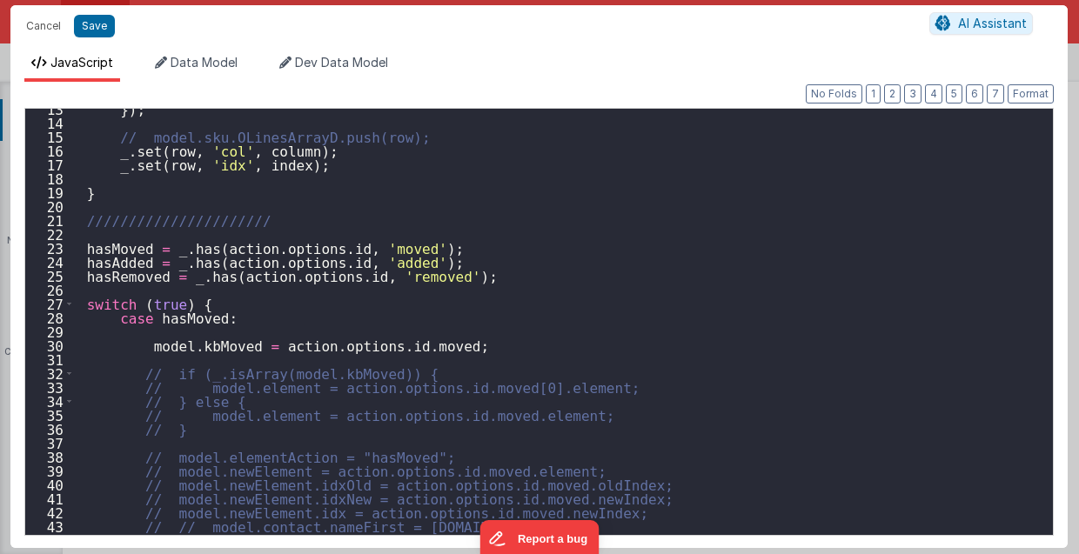
scroll to position [721, 0]
click at [50, 23] on button "Cancel" at bounding box center [43, 26] width 52 height 24
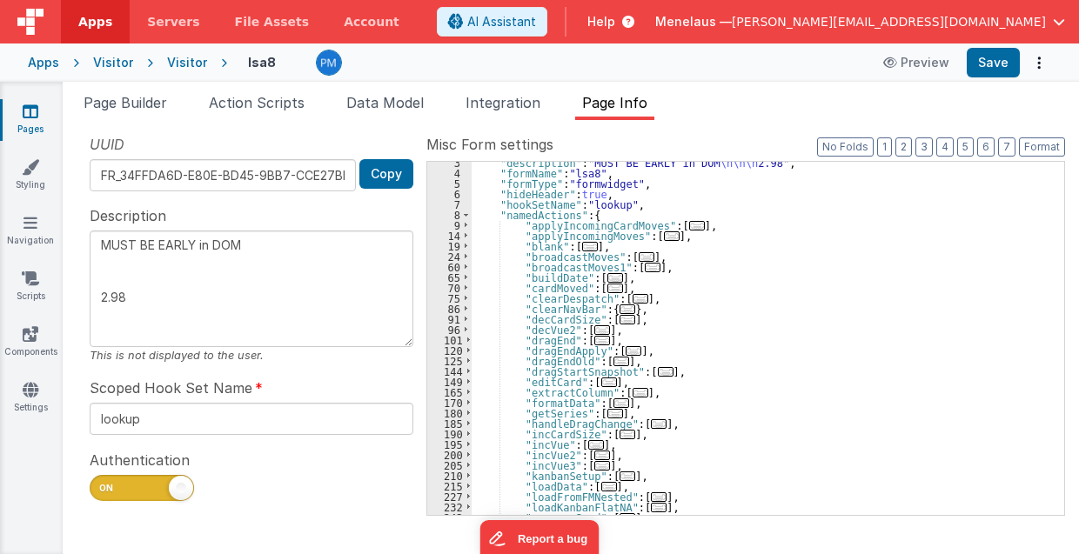
scroll to position [95, 0]
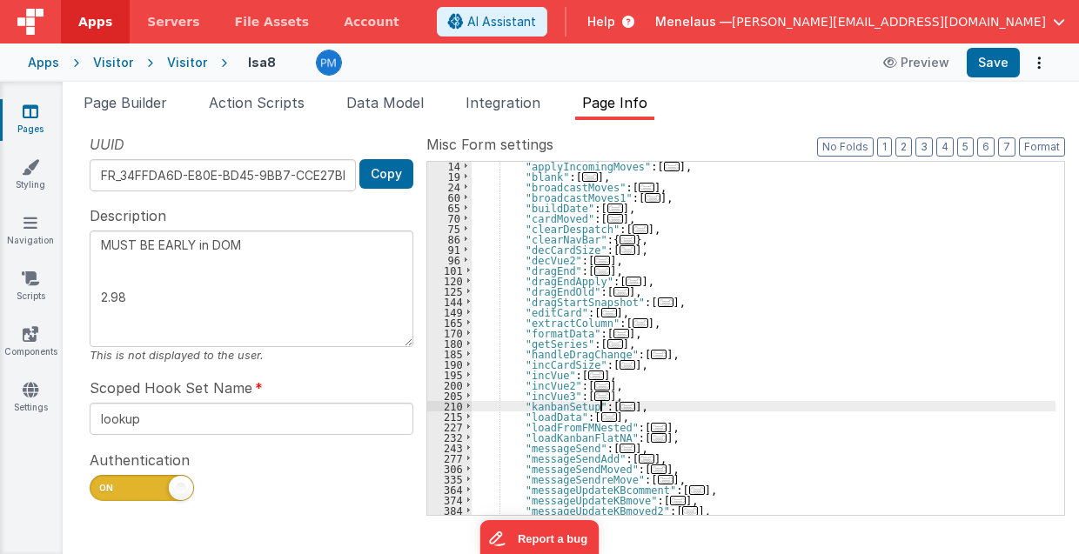
click at [620, 406] on span "..." at bounding box center [628, 407] width 16 height 10
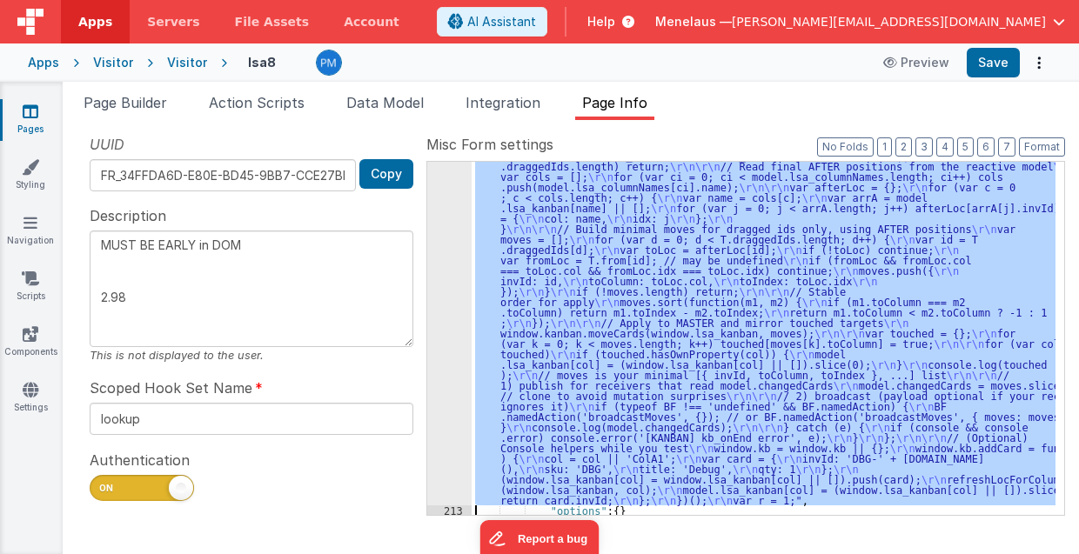
scroll to position [1285, 0]
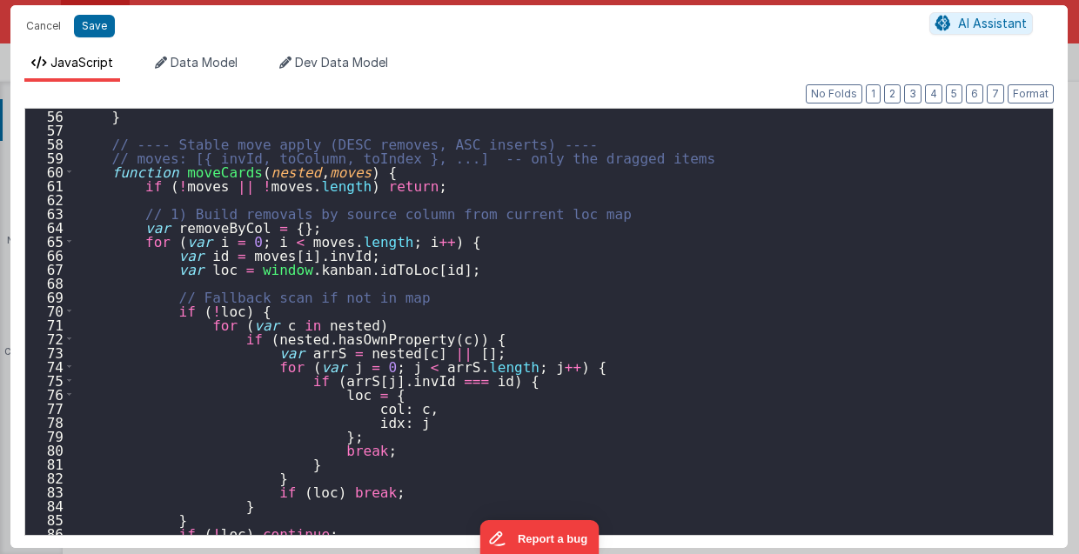
scroll to position [766, 0]
click at [681, 329] on div "} // ---- Stable move apply (DESC removes, ASC inserts) ---- // moves: [{ invId…" at bounding box center [560, 336] width 970 height 455
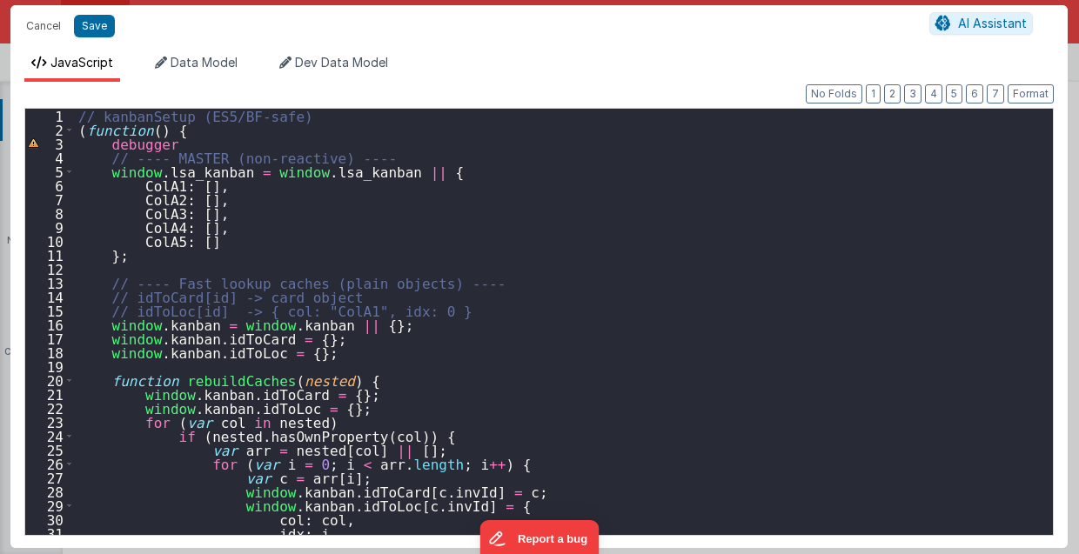
scroll to position [0, 0]
click at [419, 219] on div "// kanbanSetup (ES5/BF-safe) ( function ( ) { debugger // ---- MASTER (non-reac…" at bounding box center [560, 336] width 970 height 455
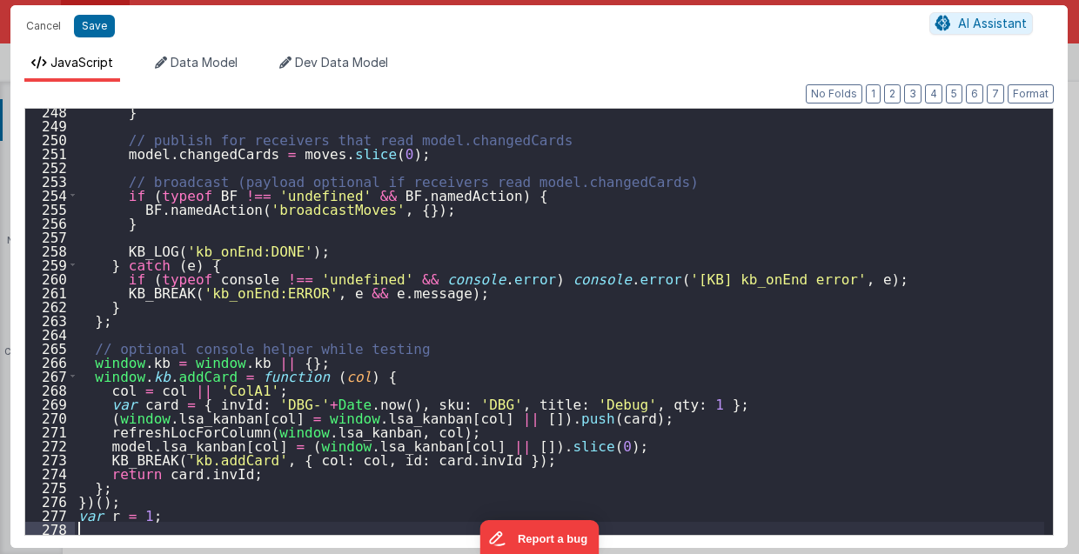
scroll to position [3444, 0]
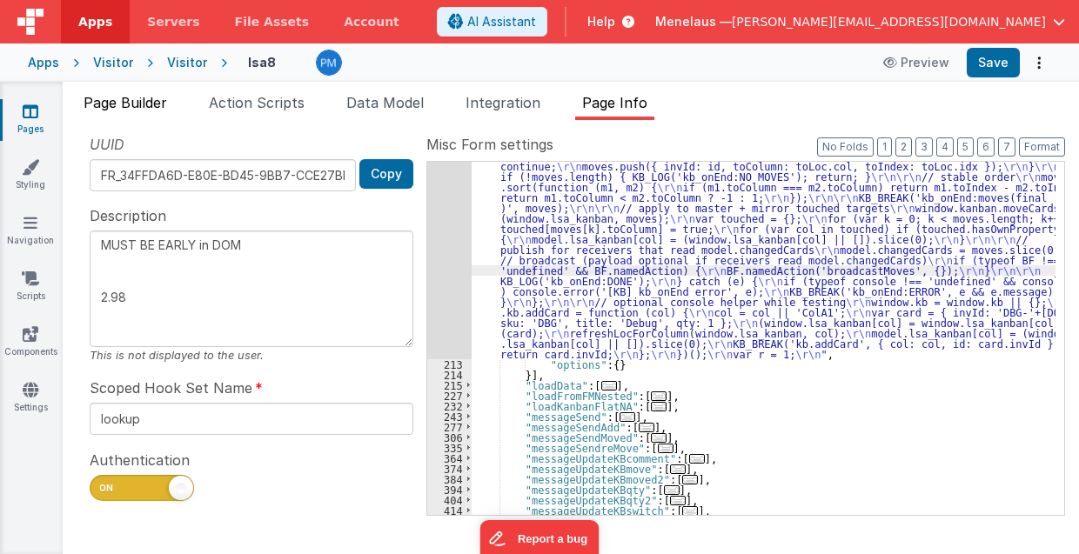
click at [143, 101] on span "Page Builder" at bounding box center [126, 102] width 84 height 17
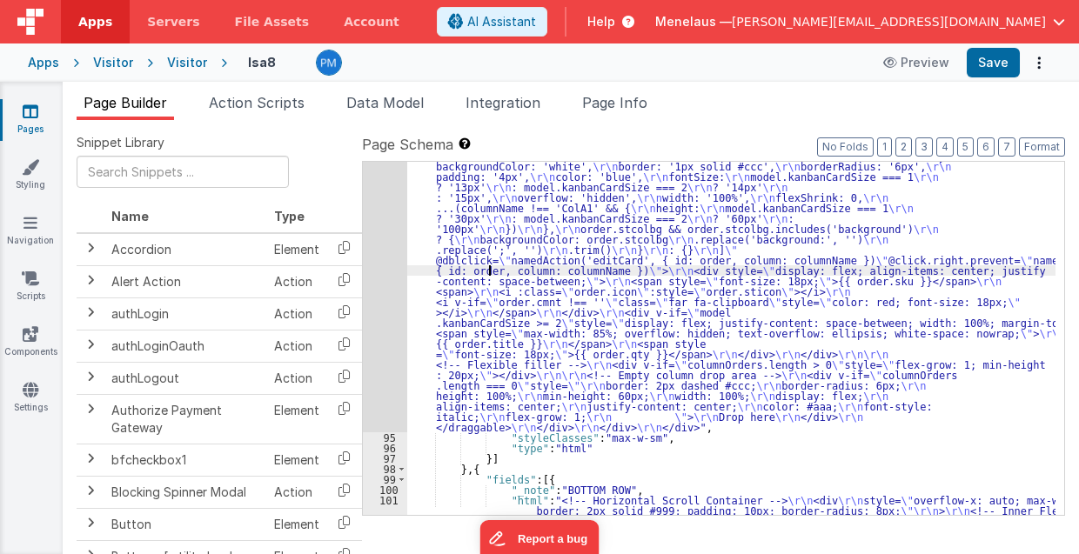
click at [388, 276] on div "94" at bounding box center [385, 177] width 44 height 512
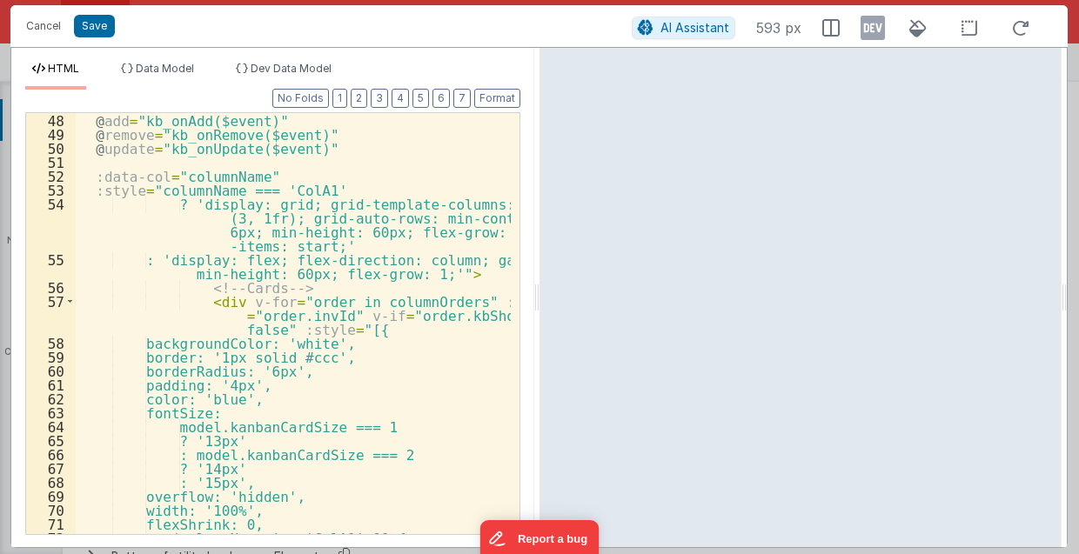
scroll to position [731, 0]
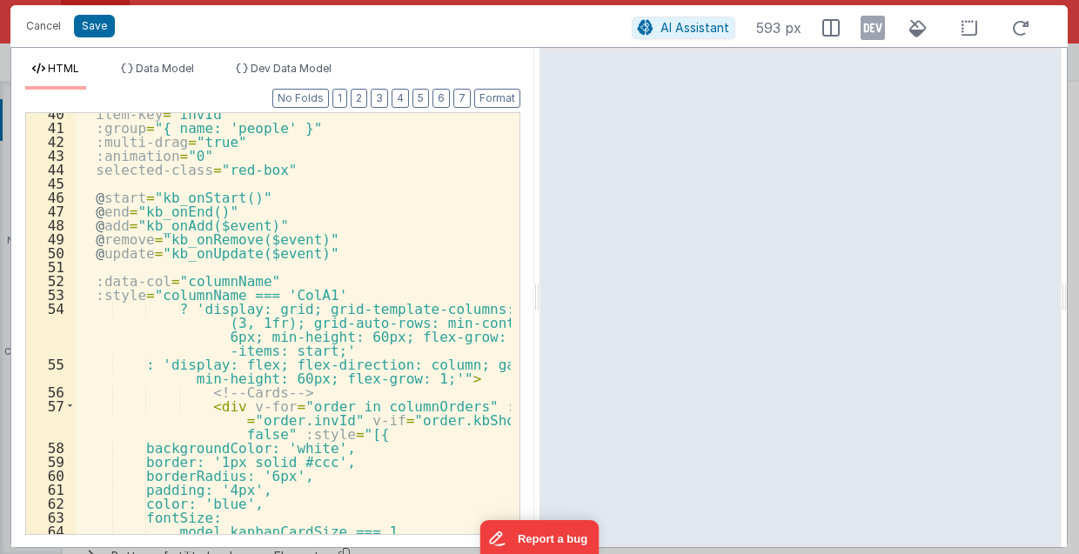
click at [265, 281] on div "item-key = "invId" :group = "{ name: 'people' }" :multi-drag = "true" :animatio…" at bounding box center [294, 331] width 436 height 451
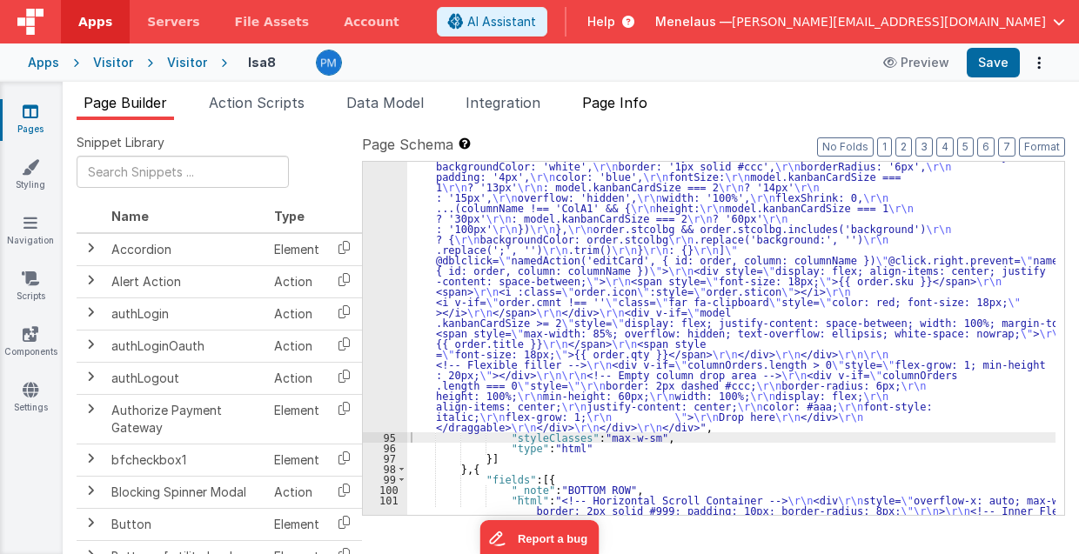
click at [625, 97] on span "Page Info" at bounding box center [614, 102] width 65 height 17
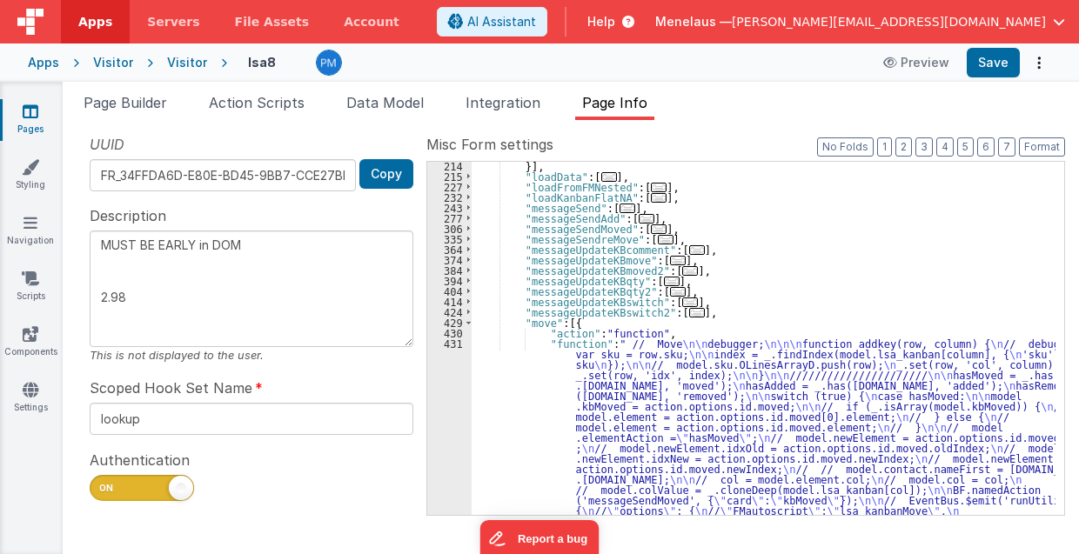
scroll to position [1633, 0]
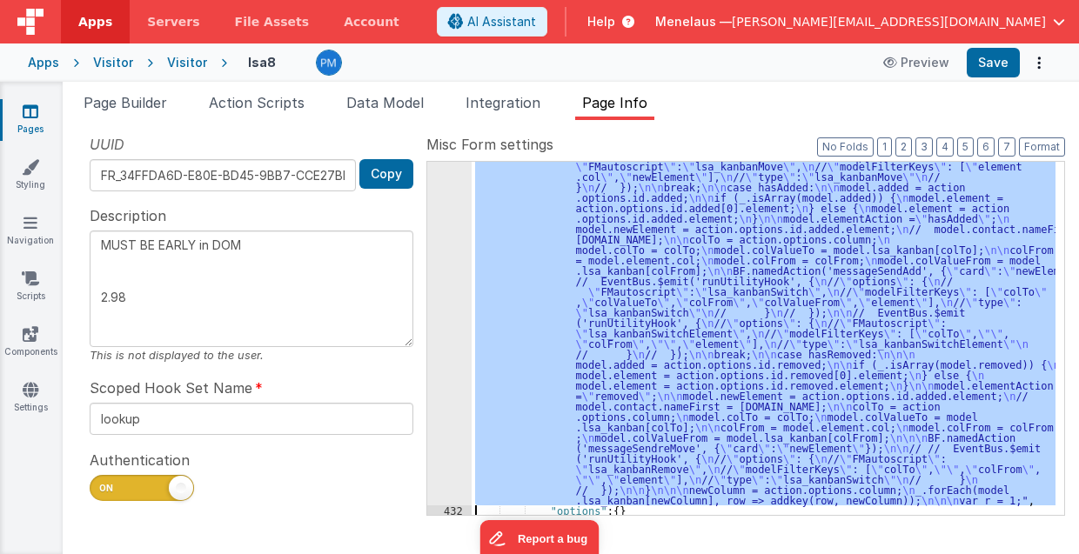
click at [449, 332] on div "431 432 433 434 445 450" at bounding box center [449, 411] width 44 height 918
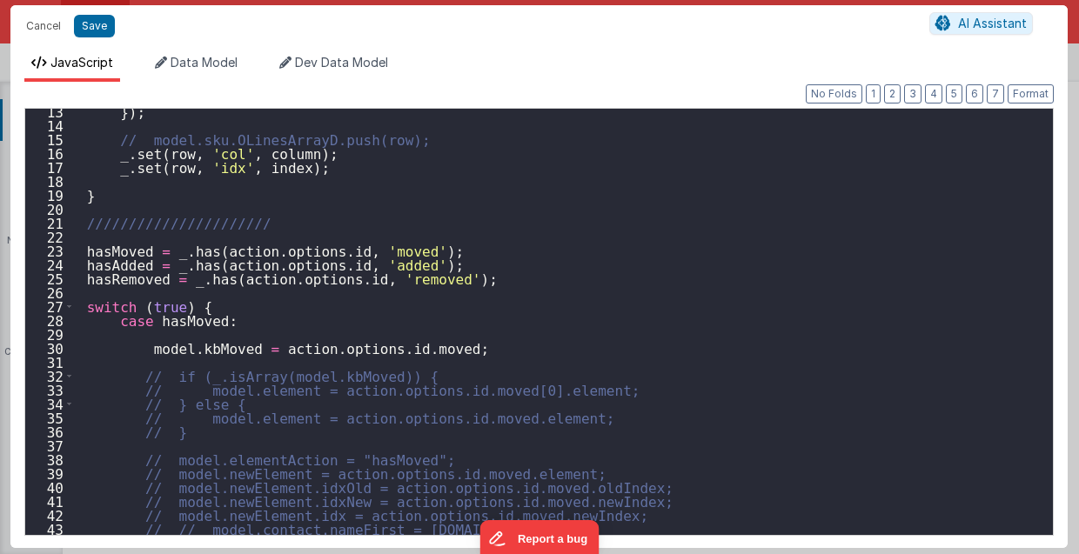
scroll to position [137, 0]
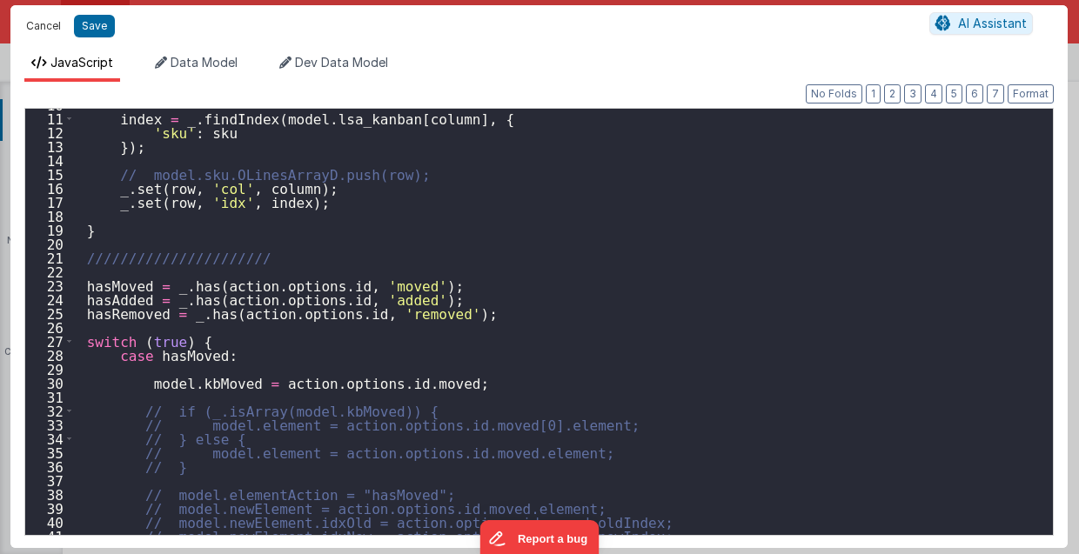
click at [45, 23] on button "Cancel" at bounding box center [43, 26] width 52 height 24
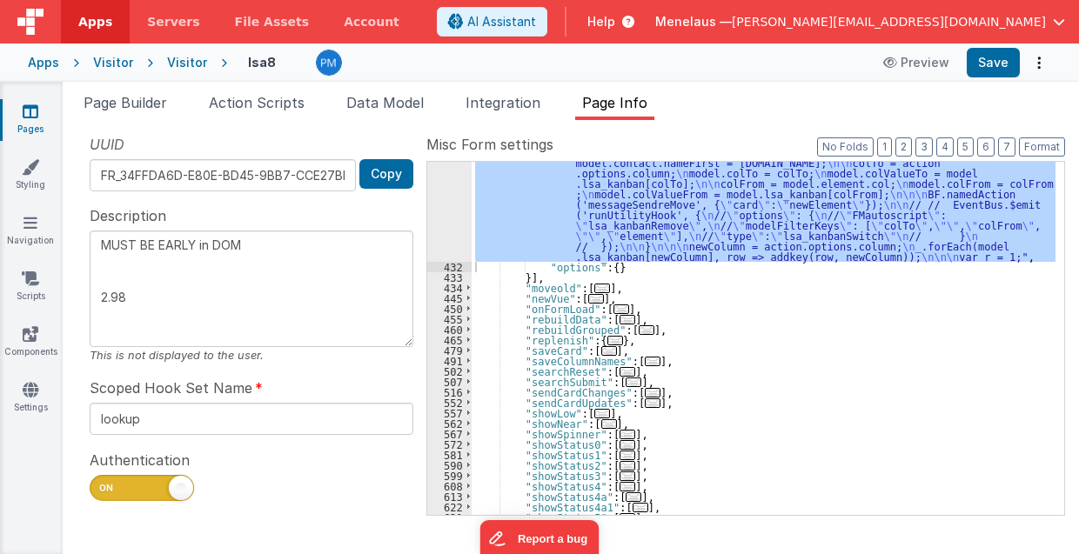
scroll to position [2124, 0]
click at [132, 101] on span "Page Builder" at bounding box center [126, 102] width 84 height 17
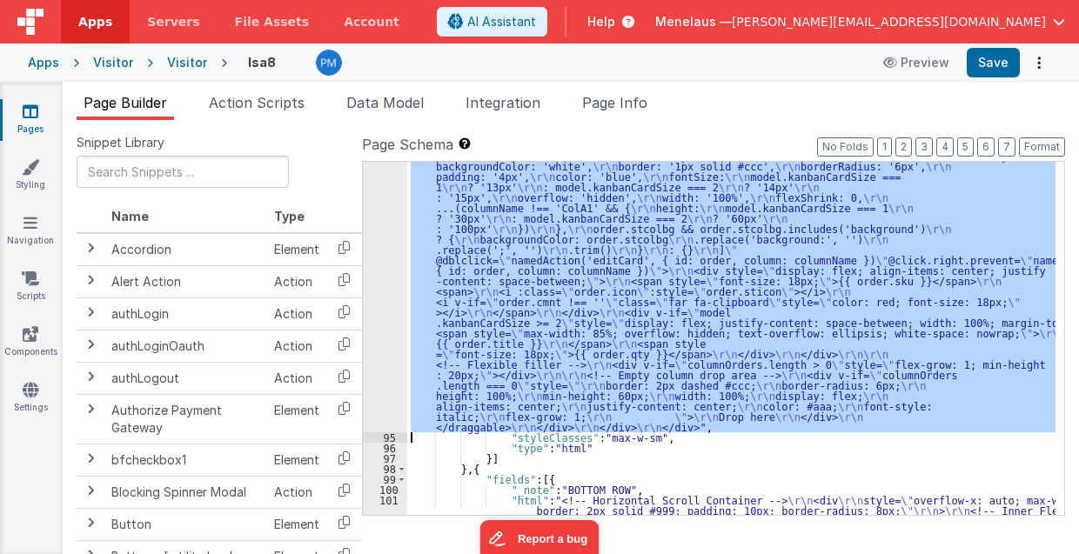
click at [376, 320] on div "94" at bounding box center [385, 177] width 44 height 512
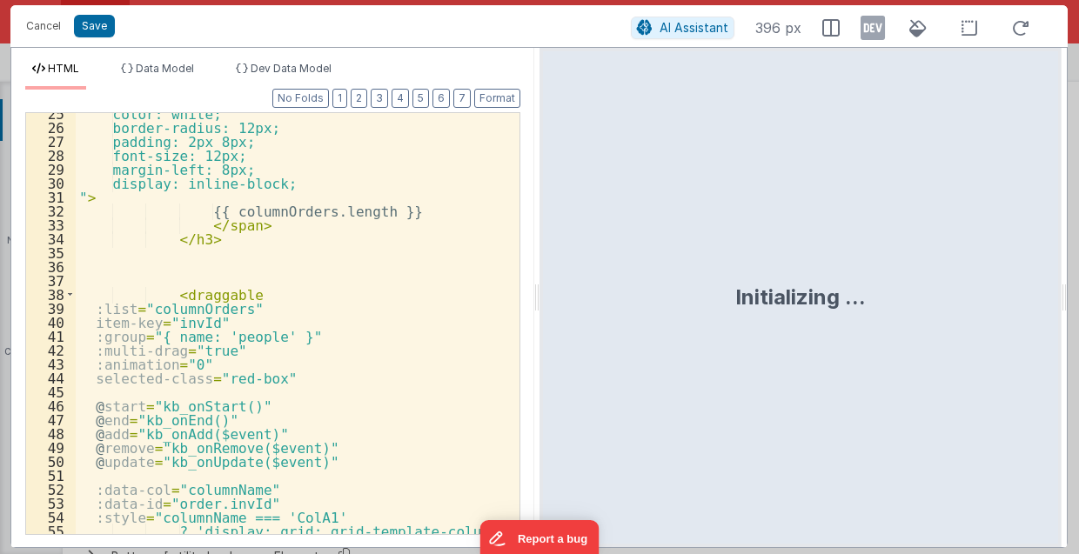
scroll to position [661, 0]
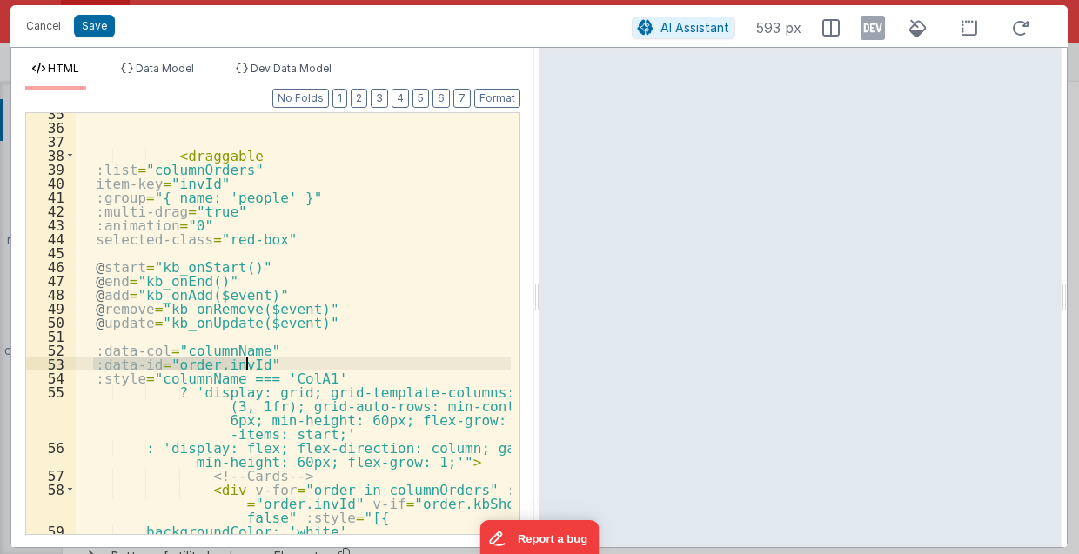
drag, startPoint x: 94, startPoint y: 362, endPoint x: 258, endPoint y: 363, distance: 163.6
click at [257, 363] on div "< draggable :list = "columnOrders" item-key = "invId" :group = "{ name: 'people…" at bounding box center [294, 331] width 436 height 451
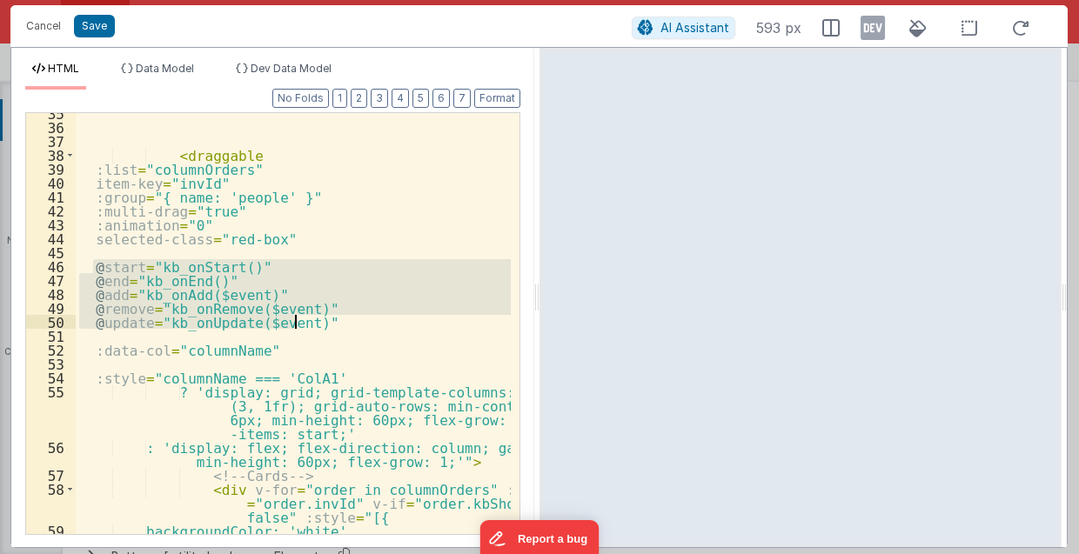
drag, startPoint x: 94, startPoint y: 263, endPoint x: 301, endPoint y: 325, distance: 216.4
click at [301, 325] on div "< draggable :list = "columnOrders" item-key = "invId" :group = "{ name: 'people…" at bounding box center [294, 331] width 436 height 451
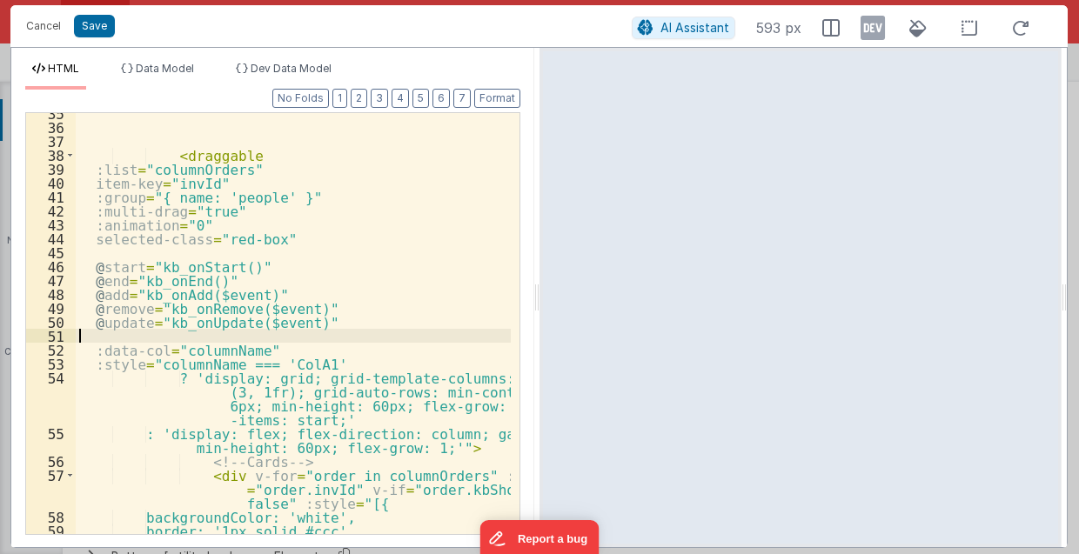
click at [123, 328] on div "< draggable :list = "columnOrders" item-key = "invId" :group = "{ name: 'people…" at bounding box center [294, 331] width 436 height 451
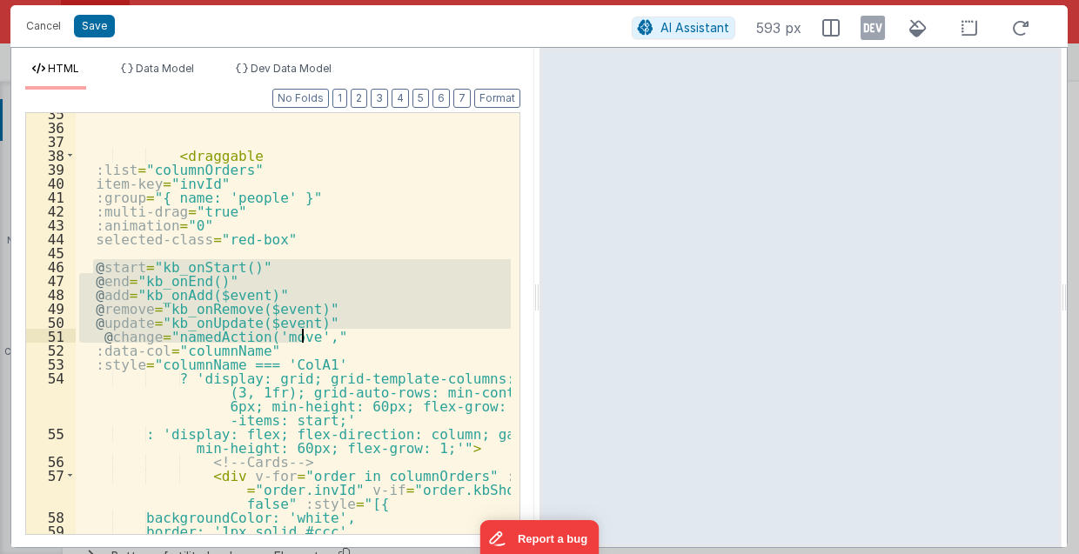
drag, startPoint x: 103, startPoint y: 272, endPoint x: 322, endPoint y: 337, distance: 228.6
click at [322, 337] on div "< draggable :list = "columnOrders" item-key = "invId" :group = "{ name: 'people…" at bounding box center [294, 331] width 436 height 451
paste textarea
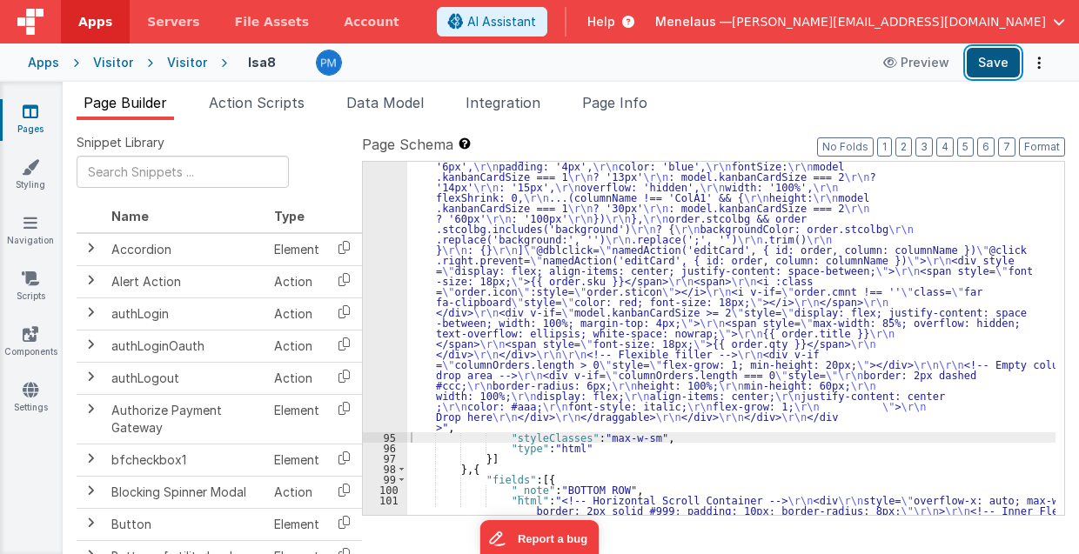
click at [994, 64] on button "Save" at bounding box center [993, 63] width 53 height 30
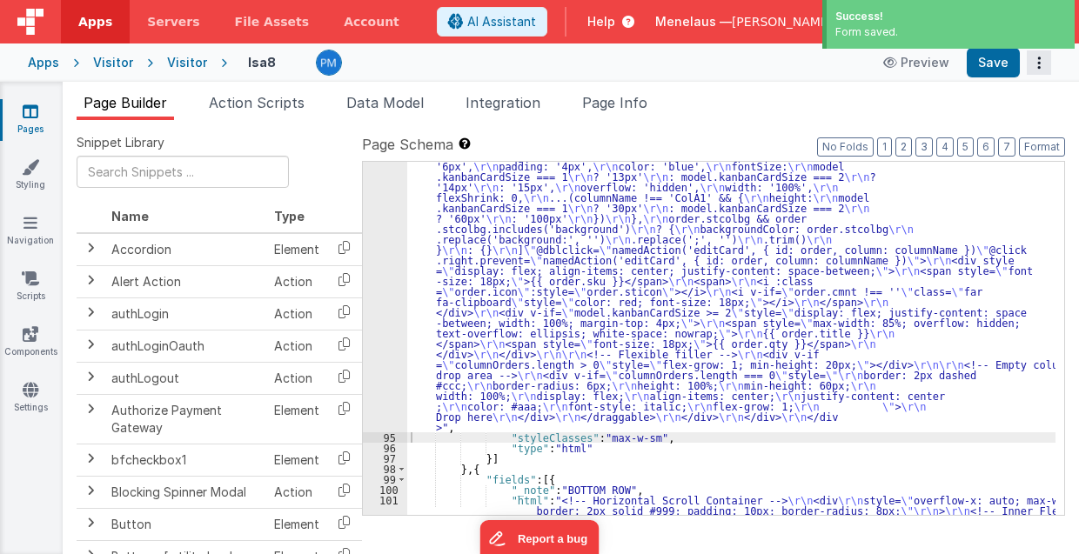
click at [1036, 59] on button "Options" at bounding box center [1039, 62] width 24 height 24
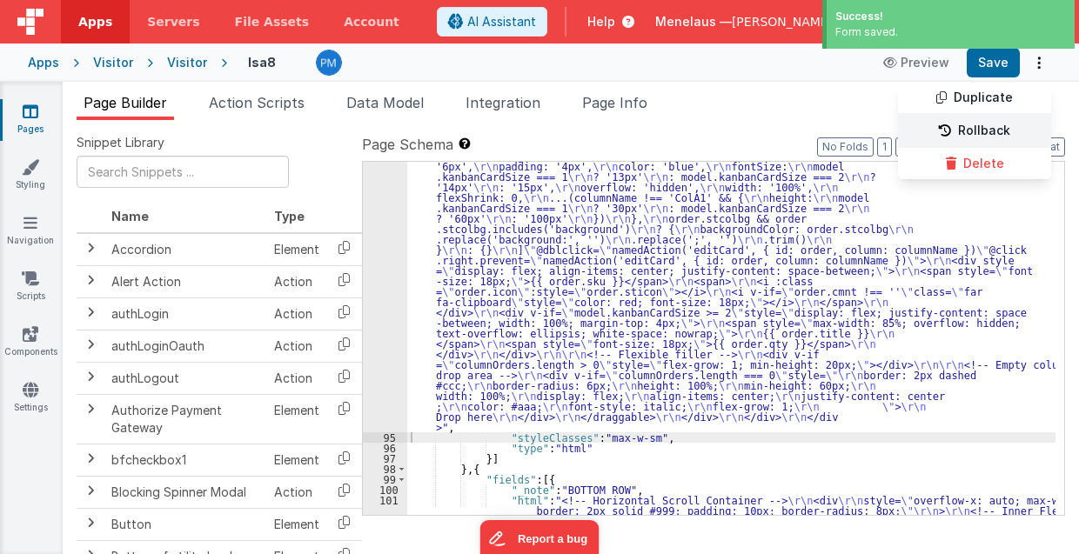
click at [1006, 131] on link "Rollback" at bounding box center [974, 131] width 153 height 33
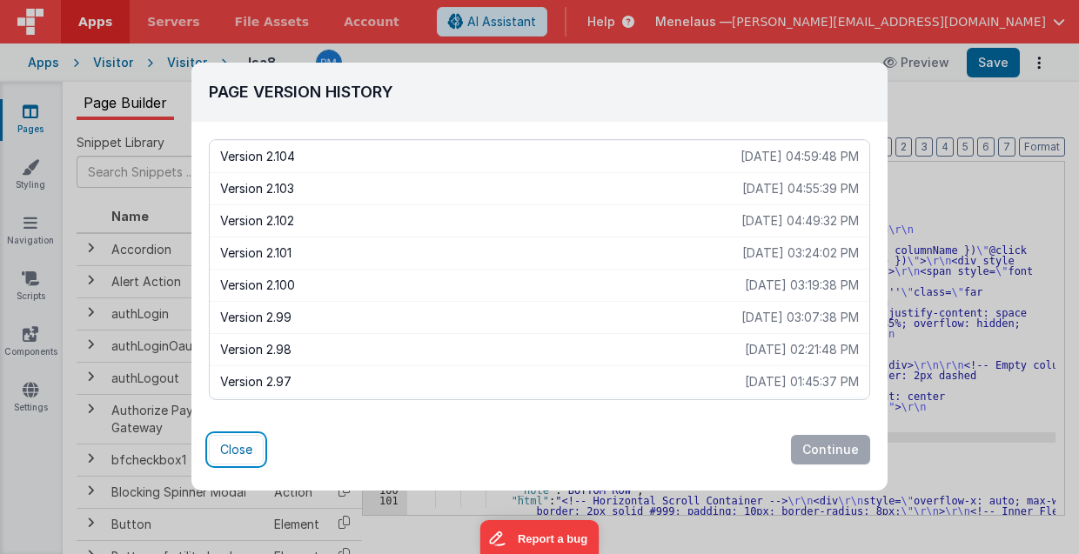
drag, startPoint x: 235, startPoint y: 449, endPoint x: 882, endPoint y: 385, distance: 650.7
click at [241, 449] on button "Close" at bounding box center [236, 450] width 55 height 30
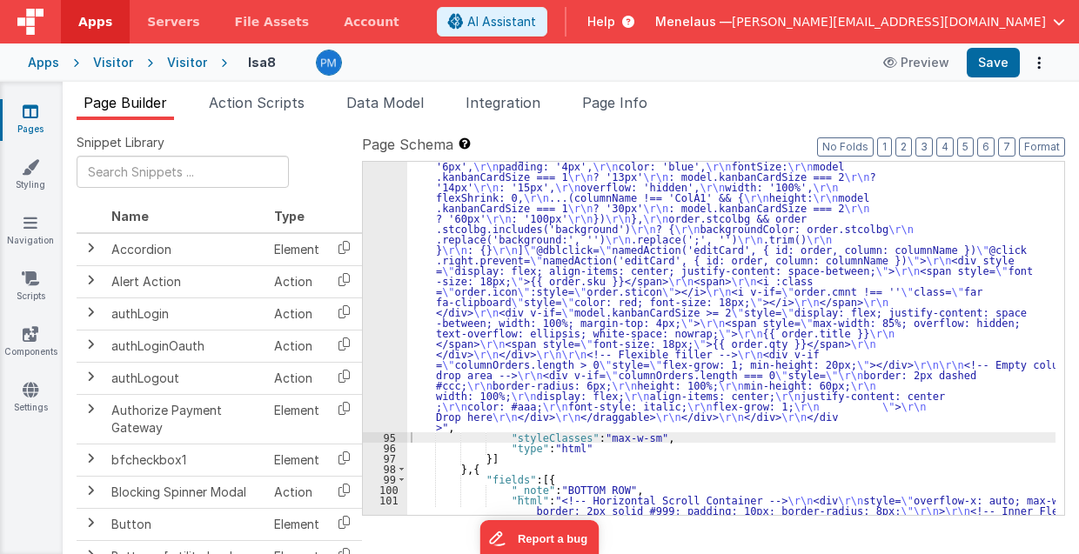
click at [145, 108] on span "Page Builder" at bounding box center [126, 102] width 84 height 17
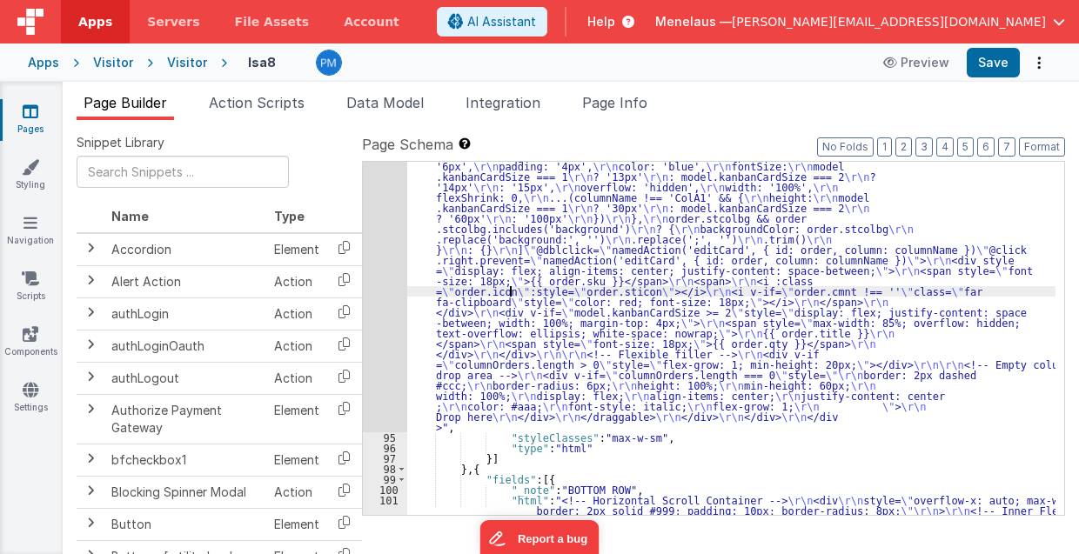
click at [392, 284] on div "94" at bounding box center [385, 177] width 44 height 512
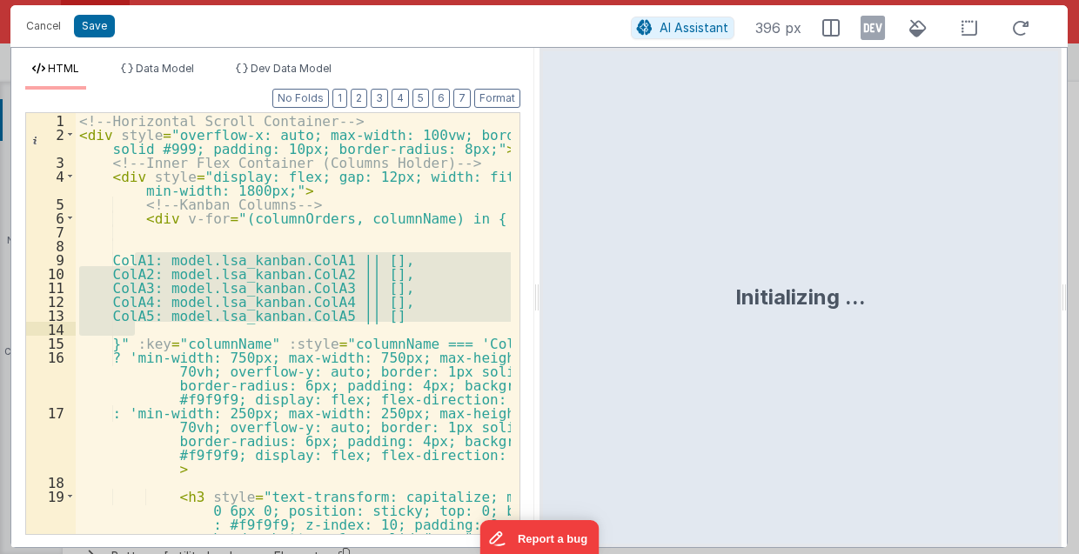
drag, startPoint x: 133, startPoint y: 256, endPoint x: 400, endPoint y: 323, distance: 275.4
click at [400, 323] on div "<!-- Horizontal Scroll Container --> < div style = "overflow-x: auto; max-width…" at bounding box center [294, 338] width 436 height 451
click at [258, 413] on div "<!-- Horizontal Scroll Container --> < div style = "overflow-x: auto; max-width…" at bounding box center [294, 338] width 436 height 451
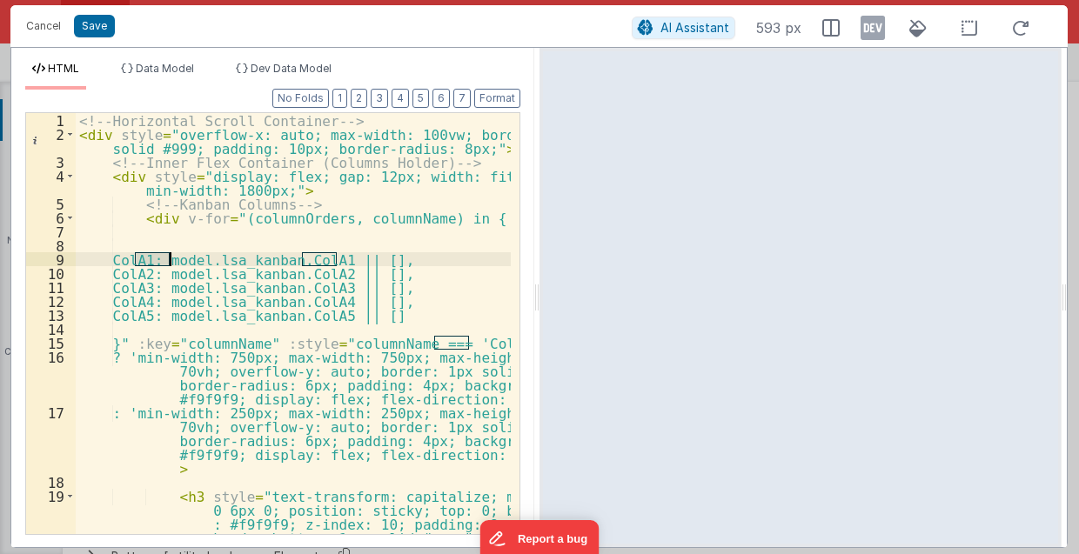
drag, startPoint x: 135, startPoint y: 257, endPoint x: 169, endPoint y: 256, distance: 34.0
click at [169, 256] on div "<!-- Horizontal Scroll Container --> < div style = "overflow-x: auto; max-width…" at bounding box center [294, 338] width 436 height 451
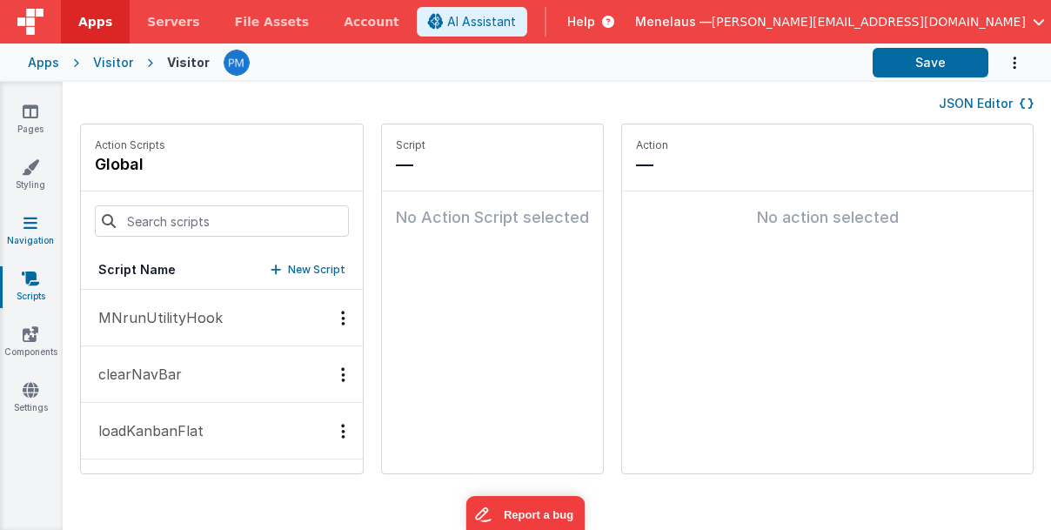
click at [23, 224] on link "Navigation" at bounding box center [30, 231] width 63 height 35
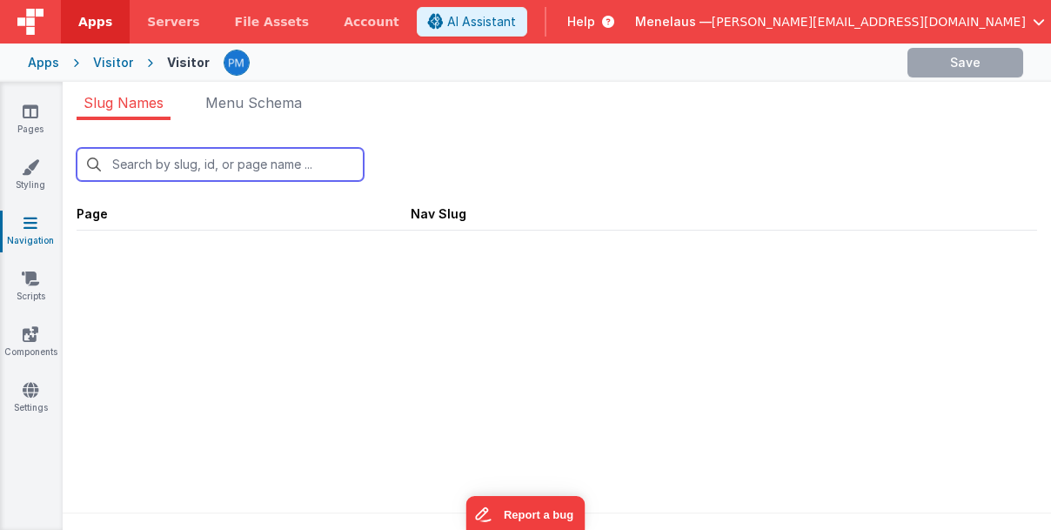
click at [178, 160] on input "text" at bounding box center [220, 164] width 287 height 33
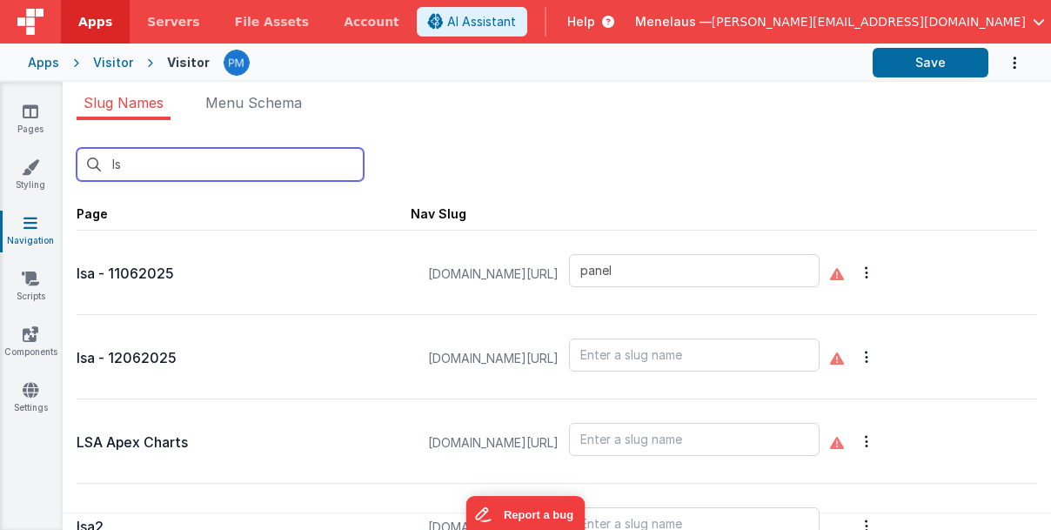
type input "lsa"
type input "lsa2"
type input "lsa3"
type input "lsa4a"
type input "lsa4"
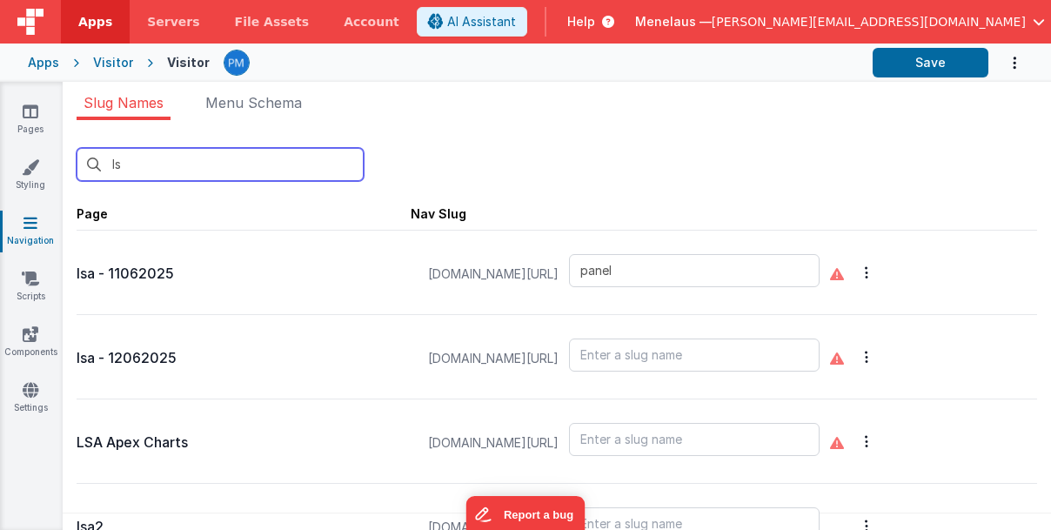
type input "lsa5"
type input "lsa6"
type input "lsa7"
type input "lsa8"
type input "lsa3"
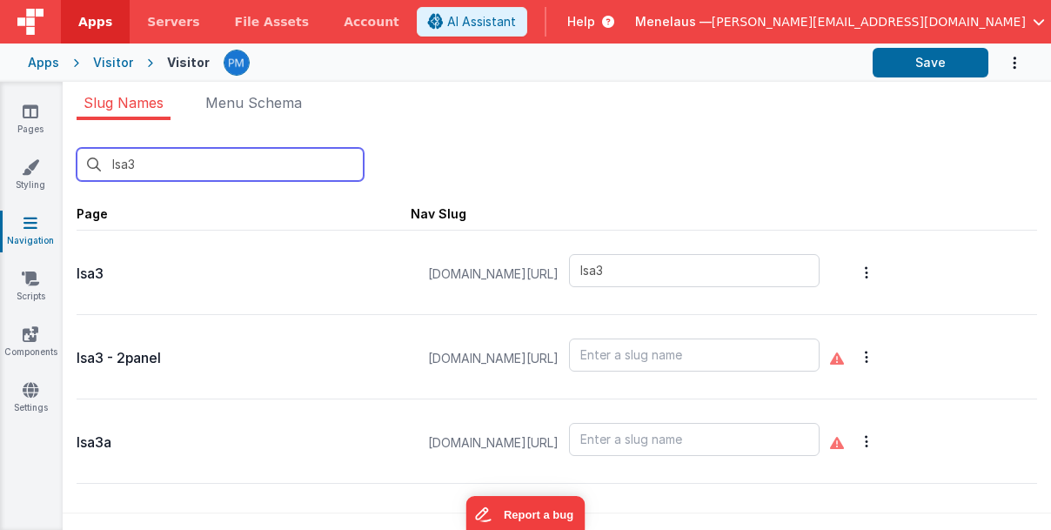
type input "lsa3"
drag, startPoint x: 121, startPoint y: 446, endPoint x: 214, endPoint y: 446, distance: 93.1
click at [122, 446] on p "lsa3a" at bounding box center [244, 443] width 334 height 24
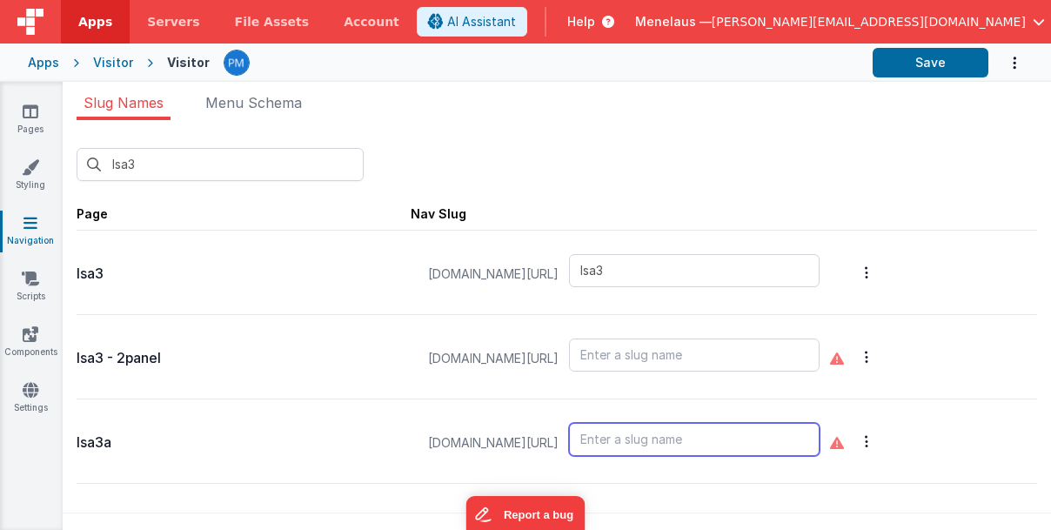
click at [704, 445] on input "text" at bounding box center [694, 439] width 251 height 33
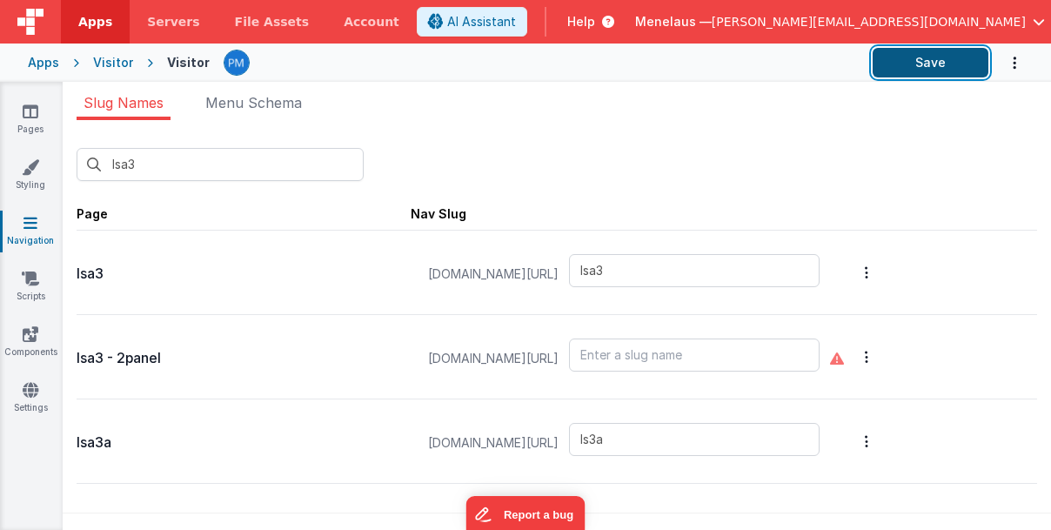
click at [969, 64] on button "Save" at bounding box center [931, 63] width 116 height 30
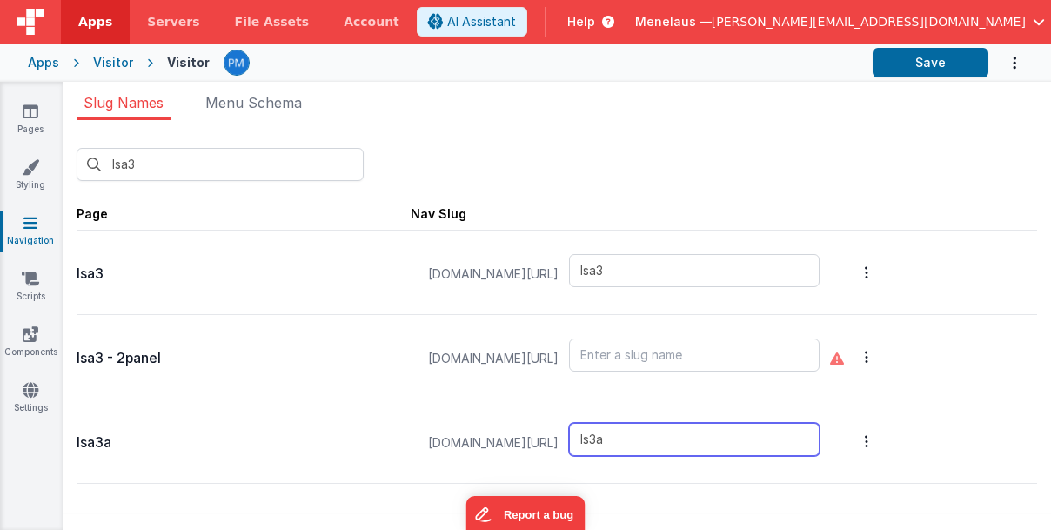
drag, startPoint x: 642, startPoint y: 439, endPoint x: 602, endPoint y: 439, distance: 40.0
click at [602, 439] on div "visitor.fmbetterforms.com/#/ ls3a" at bounding box center [624, 443] width 413 height 66
type input "lsa3a"
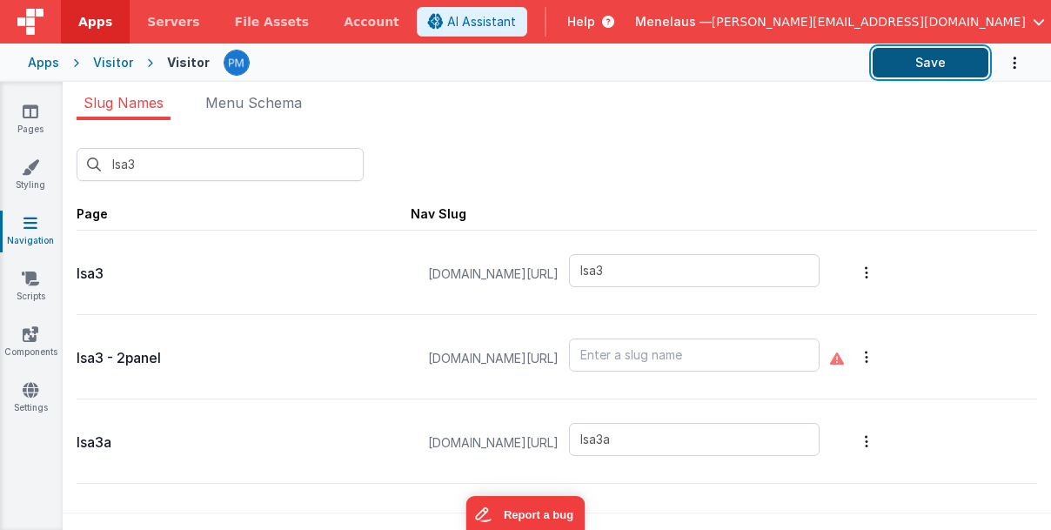
click at [909, 70] on button "Save" at bounding box center [931, 63] width 116 height 30
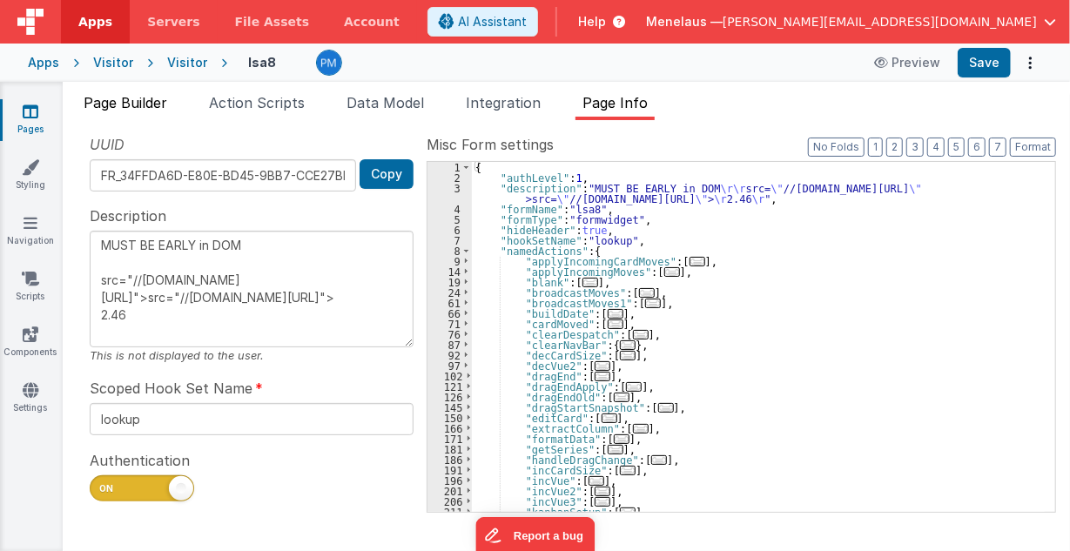
click at [131, 104] on span "Page Builder" at bounding box center [126, 102] width 84 height 17
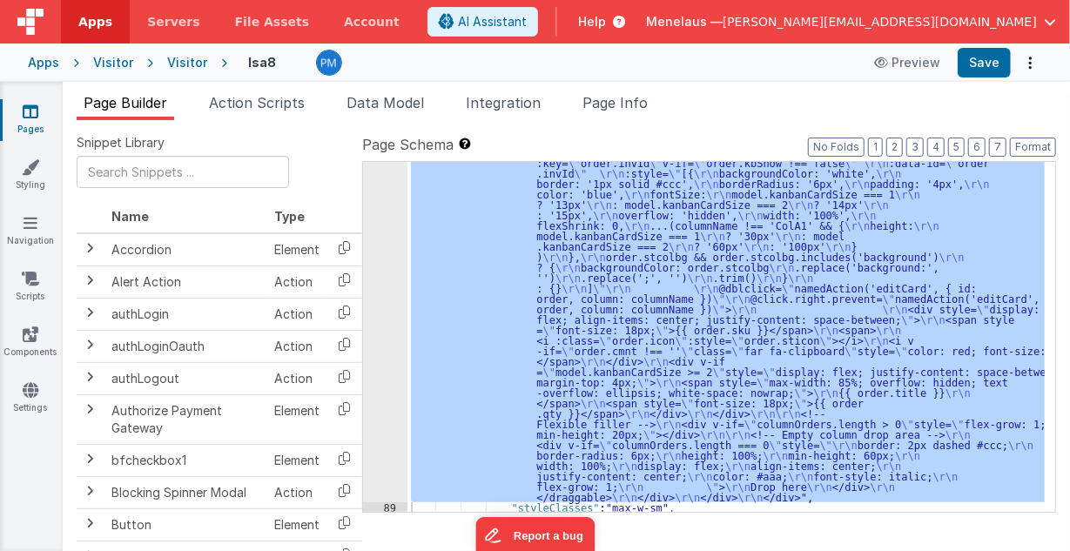
click at [489, 244] on div ""html" : "<!-- Horizontal Scroll Container --> \r\n <div style= \" overflow-x: …" at bounding box center [725, 337] width 637 height 350
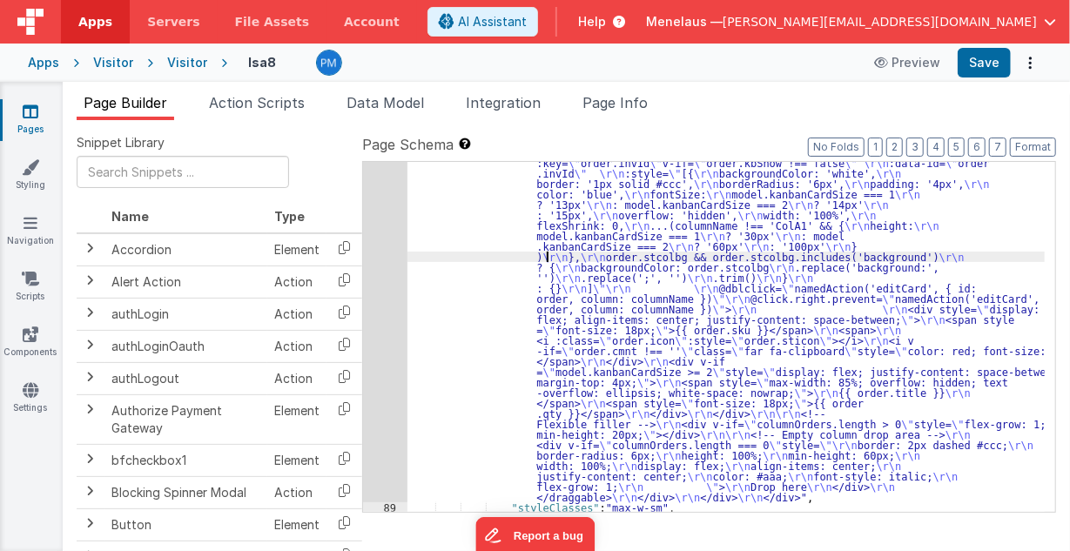
click at [545, 259] on div ""html" : "<!-- Horizontal Scroll Container --> \r\n <div style= \" overflow-x: …" at bounding box center [726, 374] width 638 height 977
click at [383, 258] on div "88" at bounding box center [385, 194] width 44 height 616
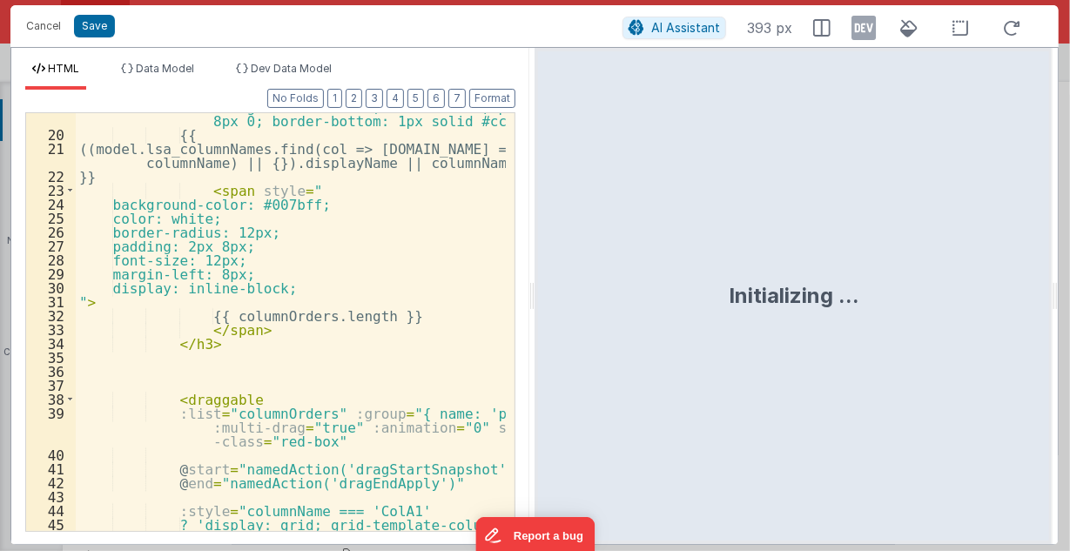
scroll to position [627, 0]
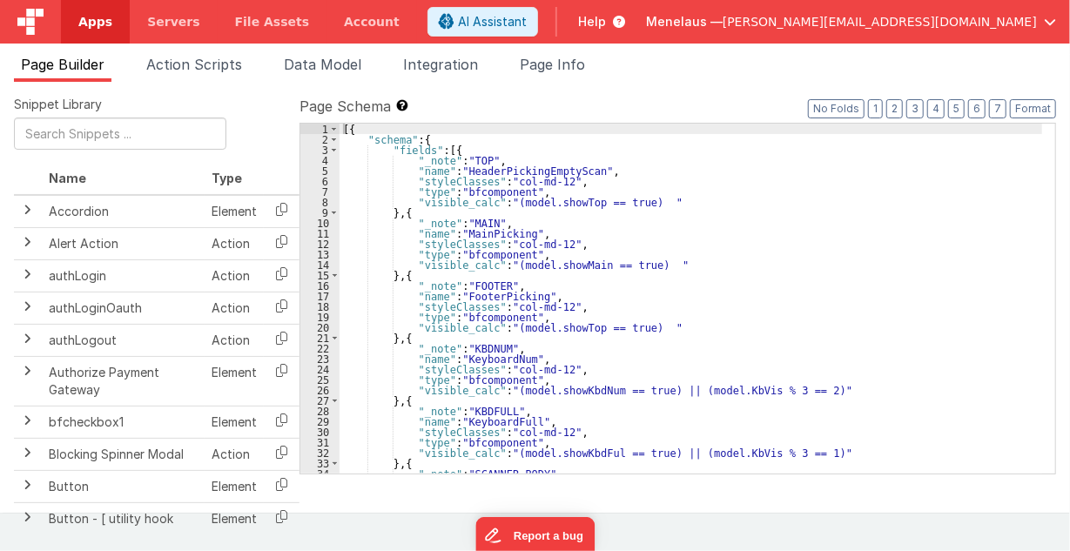
click at [84, 64] on span "Page Builder" at bounding box center [63, 64] width 84 height 17
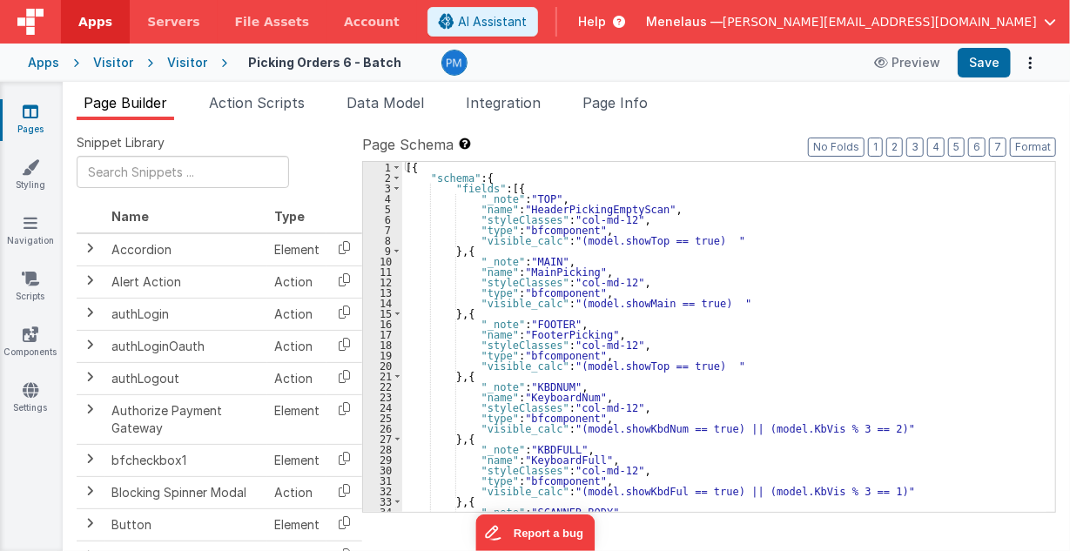
click at [37, 111] on icon at bounding box center [31, 111] width 16 height 17
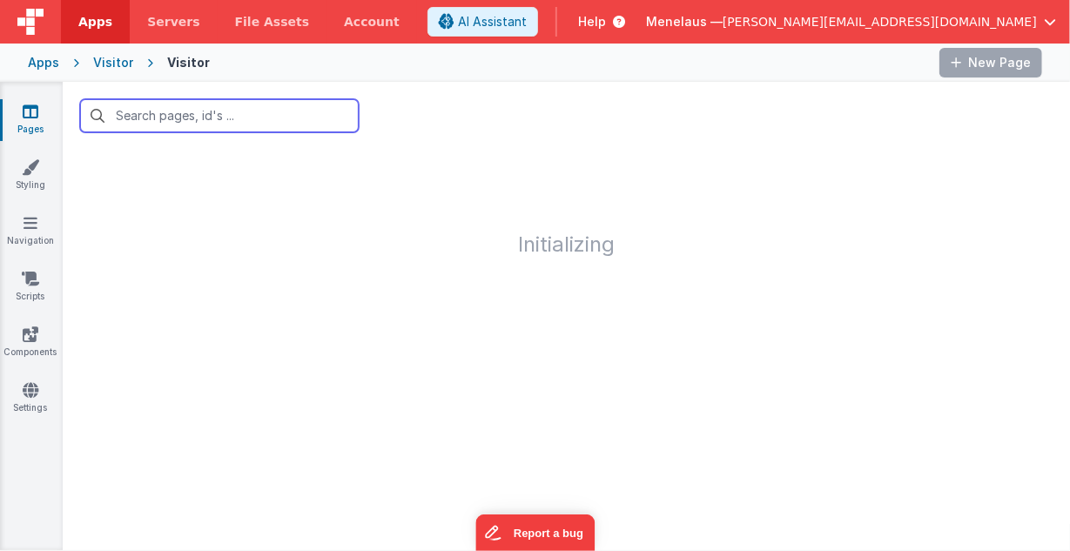
click at [118, 122] on input "text" at bounding box center [219, 115] width 278 height 33
type input "lsa3"
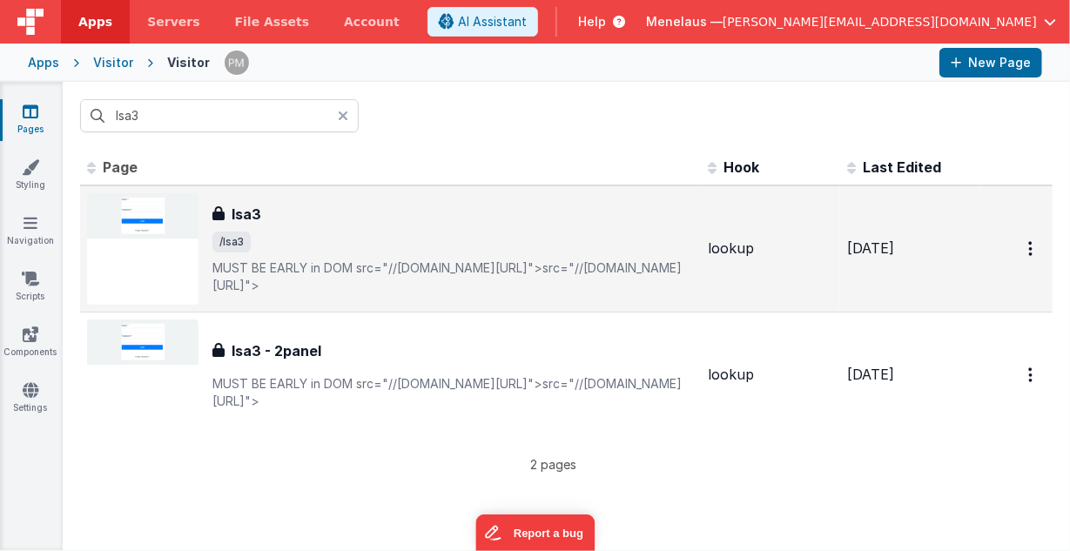
click at [238, 225] on h3 "lsa3" at bounding box center [246, 214] width 30 height 21
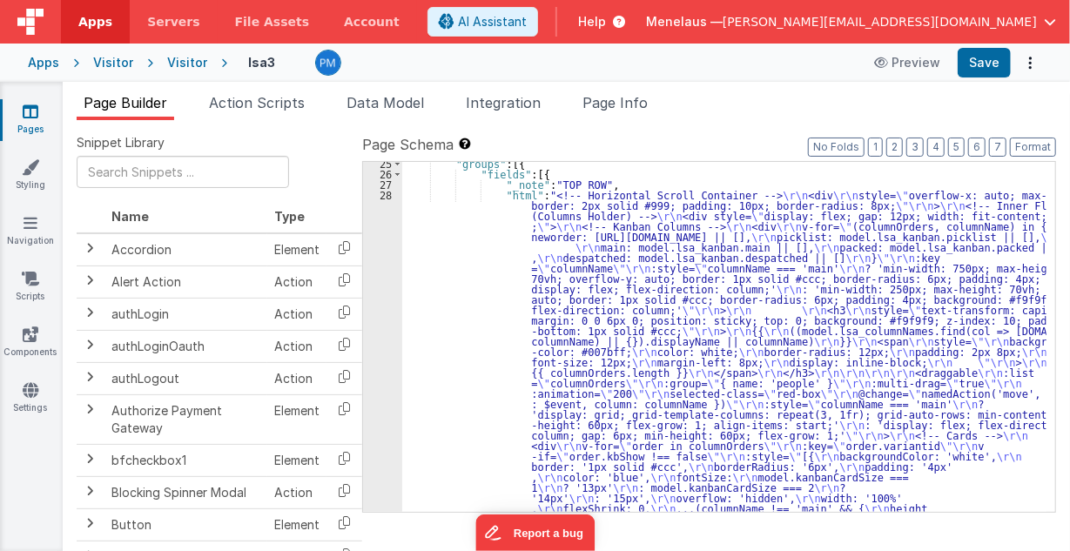
scroll to position [1810, 0]
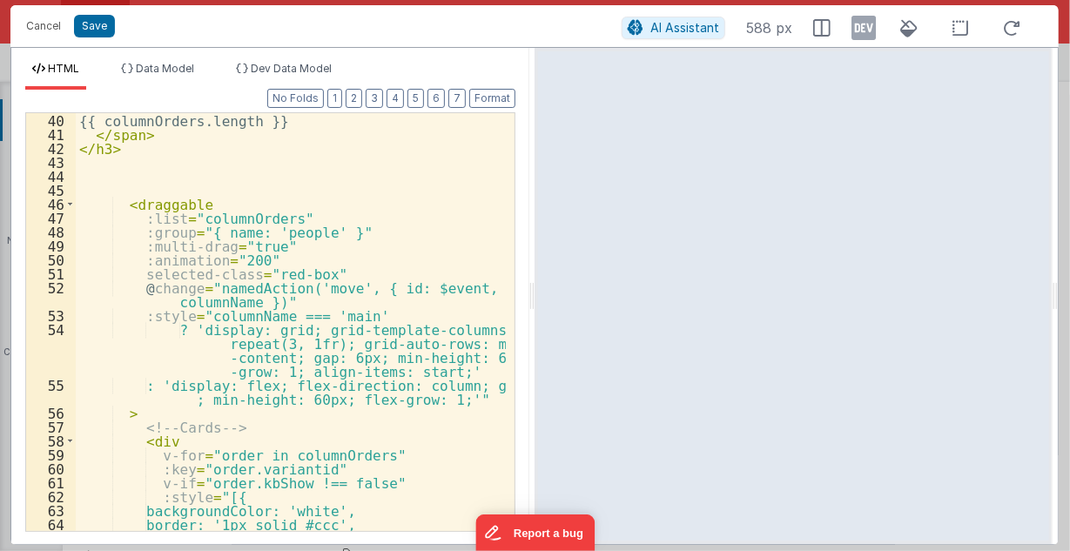
scroll to position [696, 0]
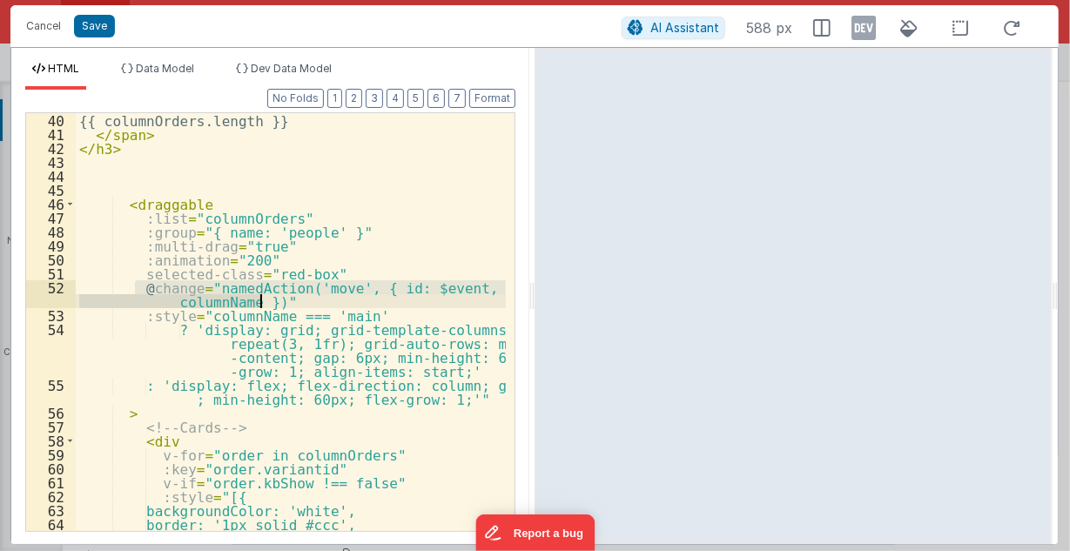
drag, startPoint x: 132, startPoint y: 283, endPoint x: 278, endPoint y: 296, distance: 146.8
click at [278, 296] on div "{{ columnOrders.length }} </ span > </ h3 > < draggable :list = "columnOrders" …" at bounding box center [291, 336] width 431 height 447
click at [43, 26] on button "Cancel" at bounding box center [43, 26] width 52 height 24
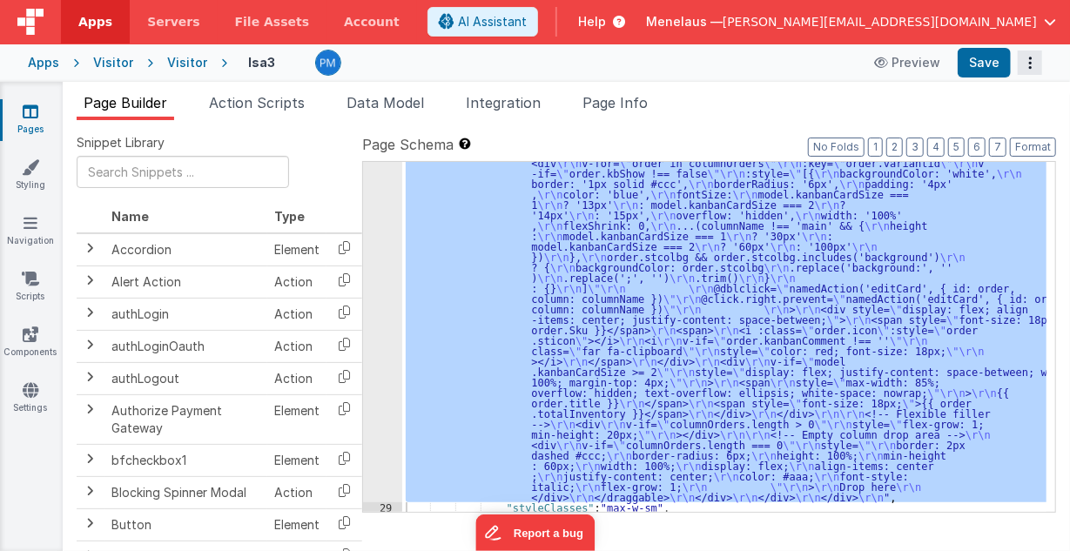
click at [1029, 63] on icon "Options" at bounding box center [1029, 63] width 24 height 1
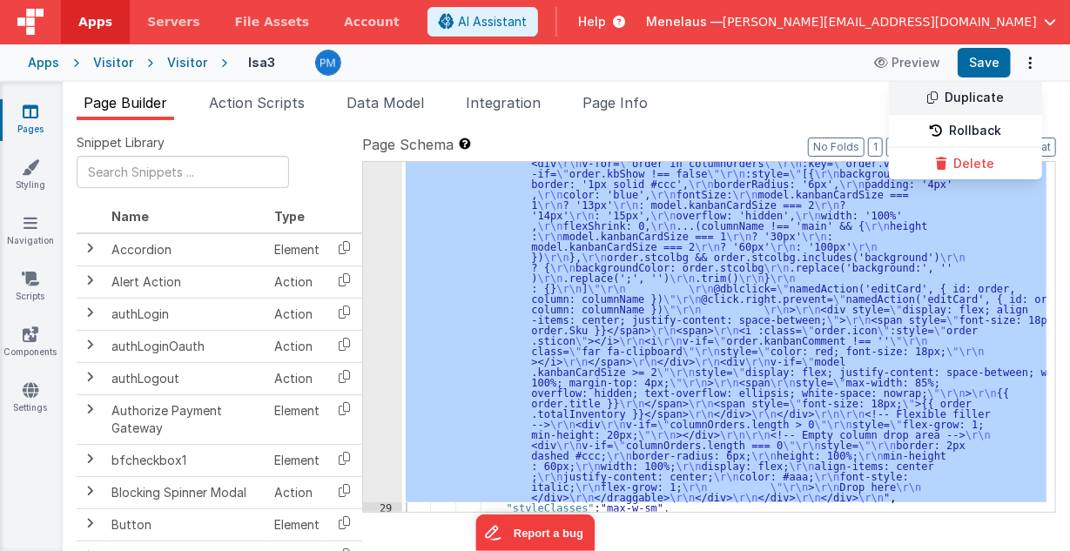
click at [985, 100] on link "Duplicate" at bounding box center [965, 98] width 153 height 33
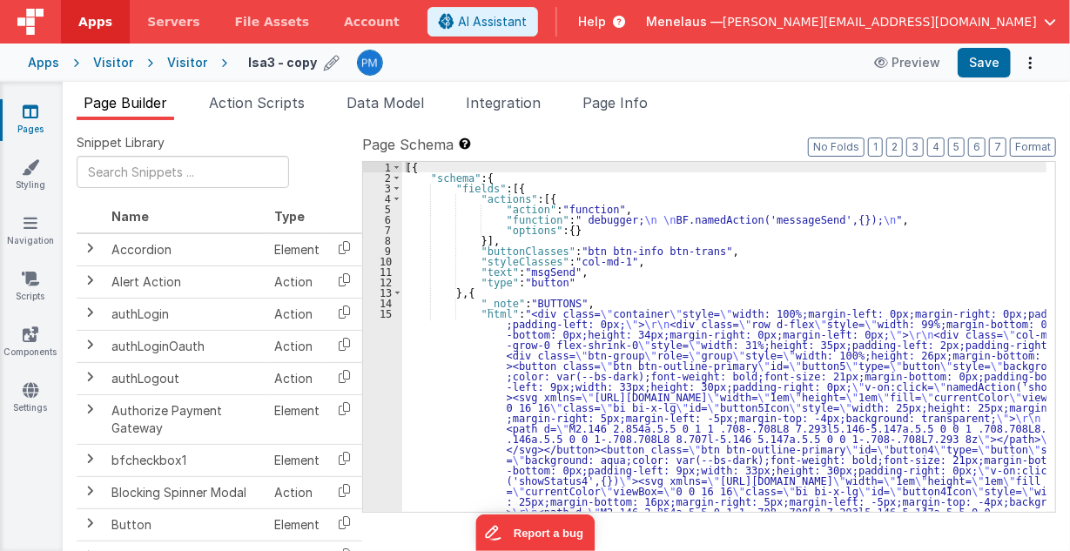
click at [297, 63] on h4 "lsa3 - copy" at bounding box center [282, 62] width 69 height 13
drag, startPoint x: 275, startPoint y: 61, endPoint x: 335, endPoint y: 63, distance: 60.1
click at [335, 63] on input "lsa3 - copy" at bounding box center [356, 63] width 217 height 26
type input "lsa3a"
click at [981, 62] on button "Save" at bounding box center [983, 63] width 53 height 30
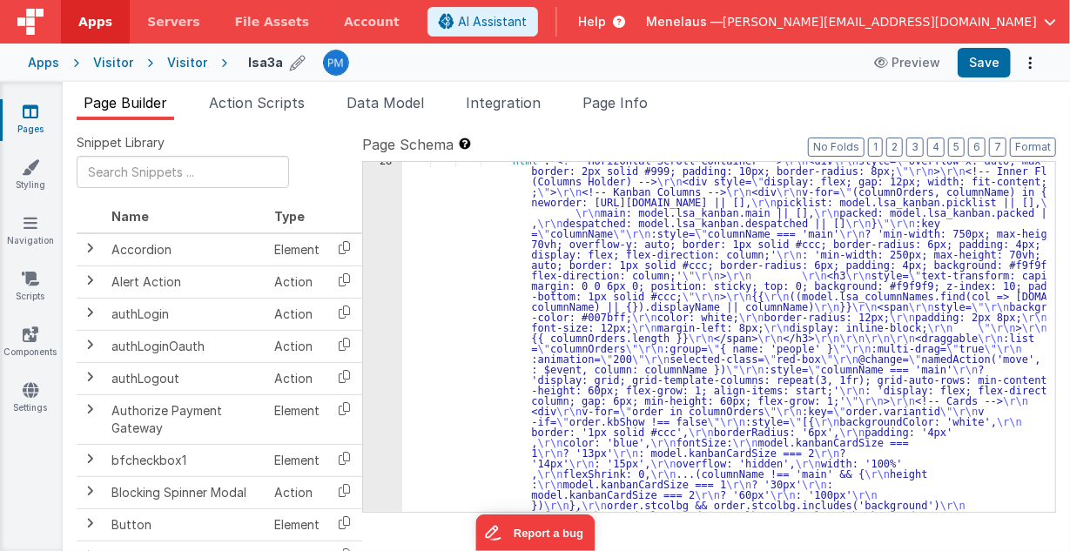
scroll to position [1810, 0]
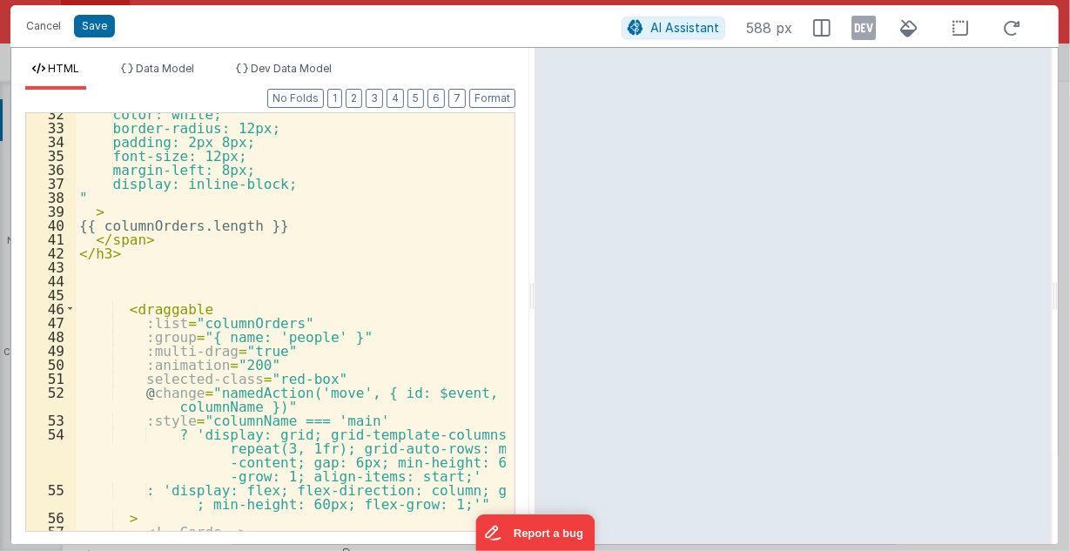
scroll to position [696, 0]
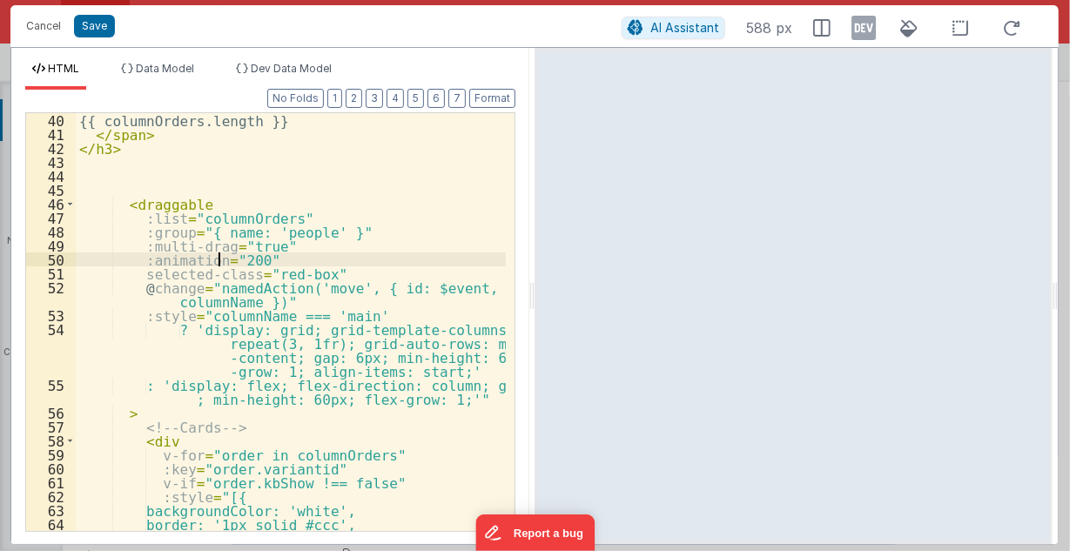
click at [219, 258] on div "{{ columnOrders.length }} </ span > </ h3 > < draggable :list = "columnOrders" …" at bounding box center [291, 336] width 431 height 447
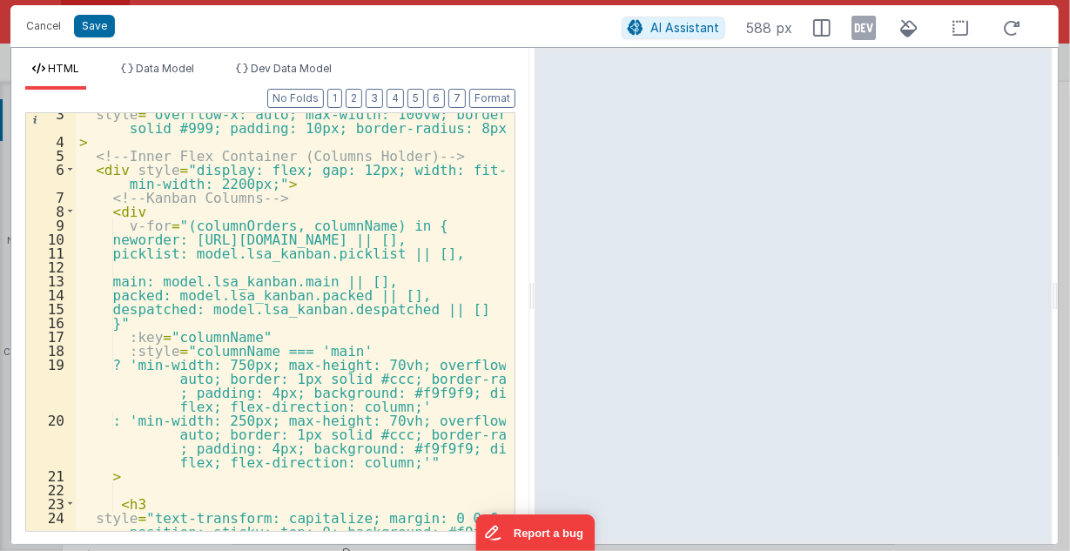
scroll to position [0, 0]
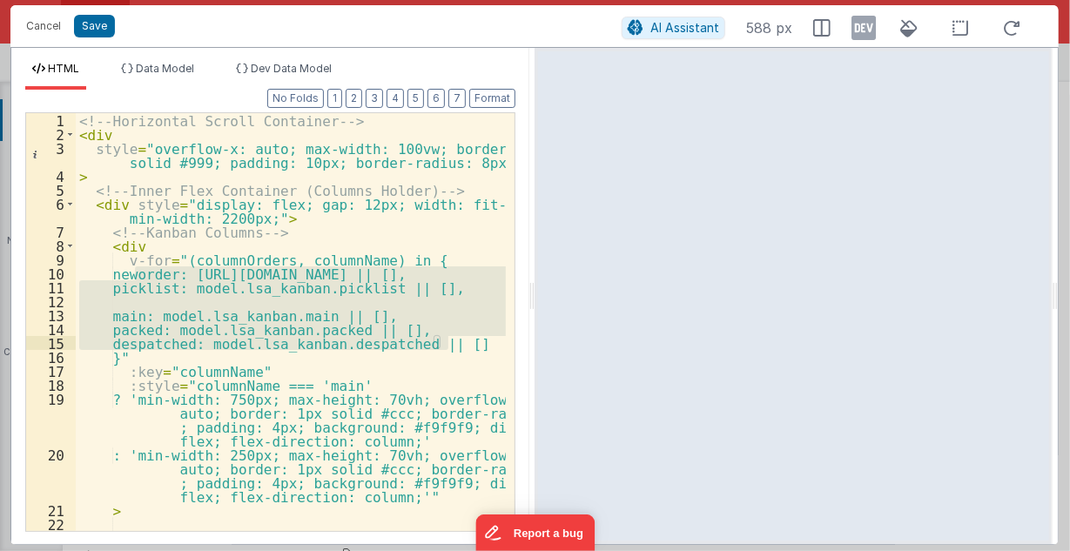
drag, startPoint x: 133, startPoint y: 272, endPoint x: 456, endPoint y: 341, distance: 330.3
click at [456, 341] on div "<!-- Horizontal Scroll Container --> < div style = "overflow-x: auto; max-width…" at bounding box center [291, 350] width 431 height 475
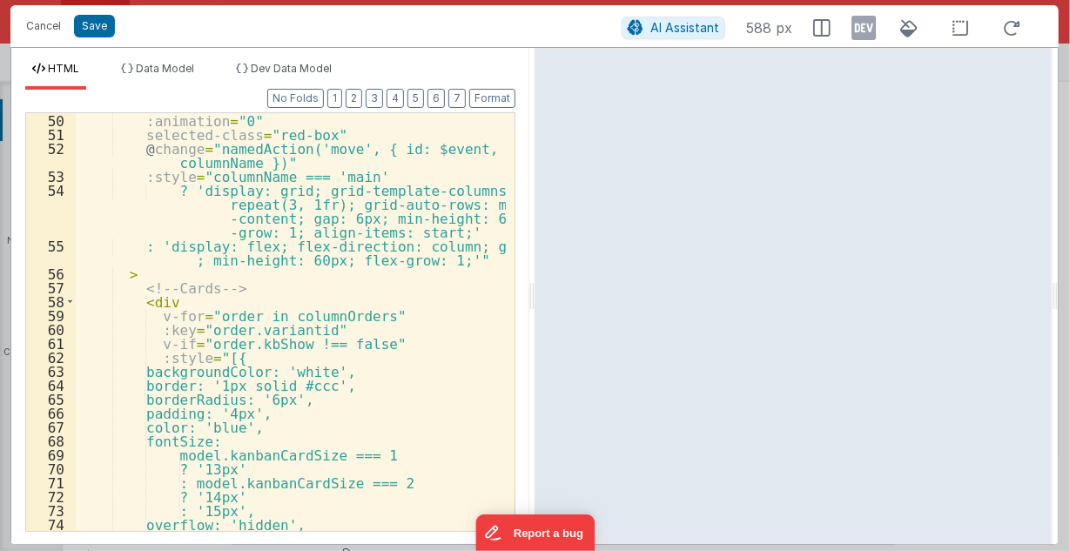
scroll to position [940, 0]
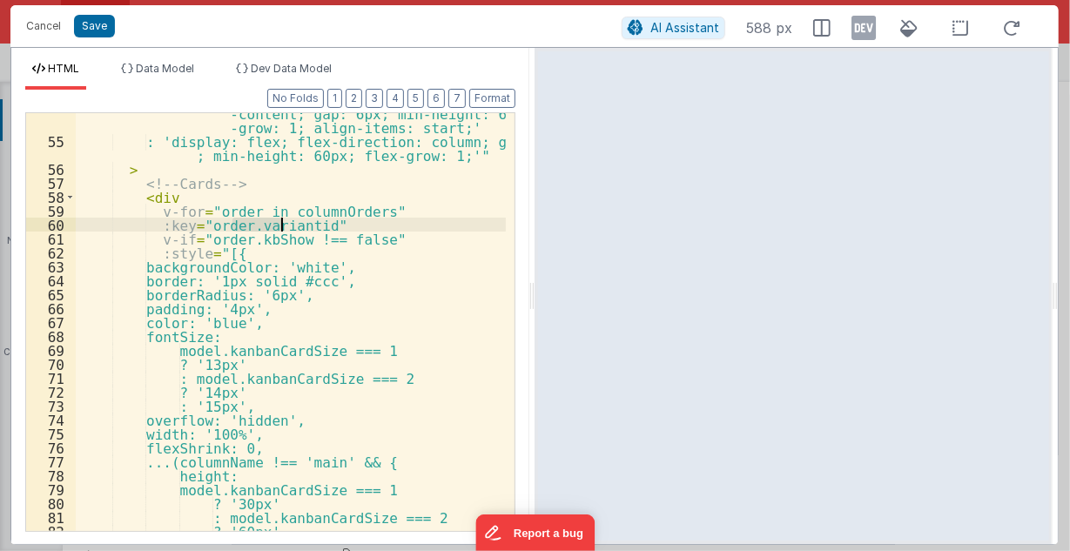
drag, startPoint x: 233, startPoint y: 223, endPoint x: 279, endPoint y: 223, distance: 46.1
click at [279, 223] on div "? 'display: grid; grid-template-columns: repeat(3, 1fr); grid-auto-rows: min -c…" at bounding box center [291, 322] width 431 height 489
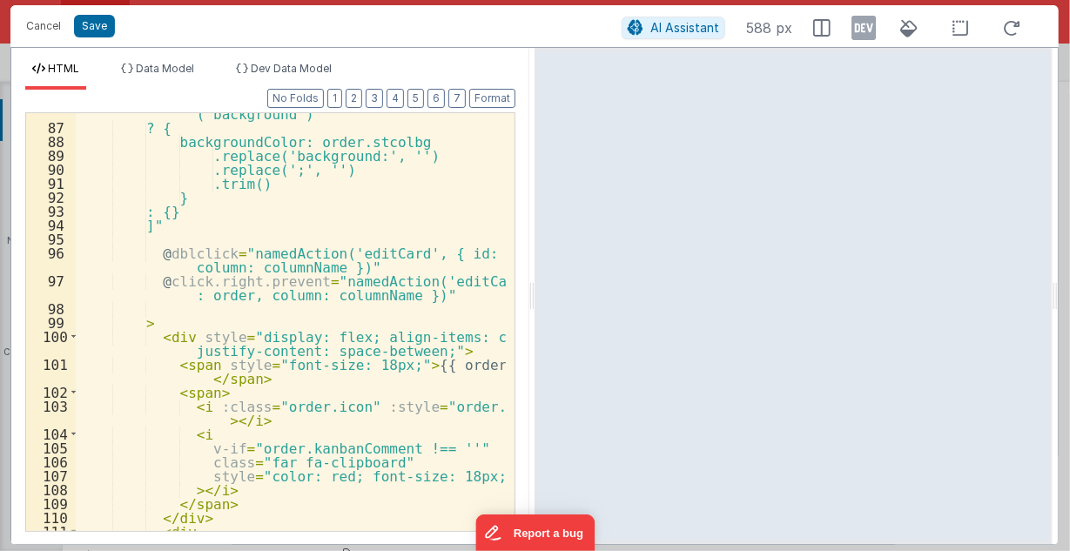
scroll to position [1427, 0]
click at [447, 366] on div "order.stcolbg && order.stcolbg.includes ('background') ? { backgroundColor: ord…" at bounding box center [291, 322] width 431 height 461
click at [463, 344] on div "order.stcolbg && order.stcolbg.includes ('background') ? { backgroundColor: ord…" at bounding box center [291, 322] width 431 height 461
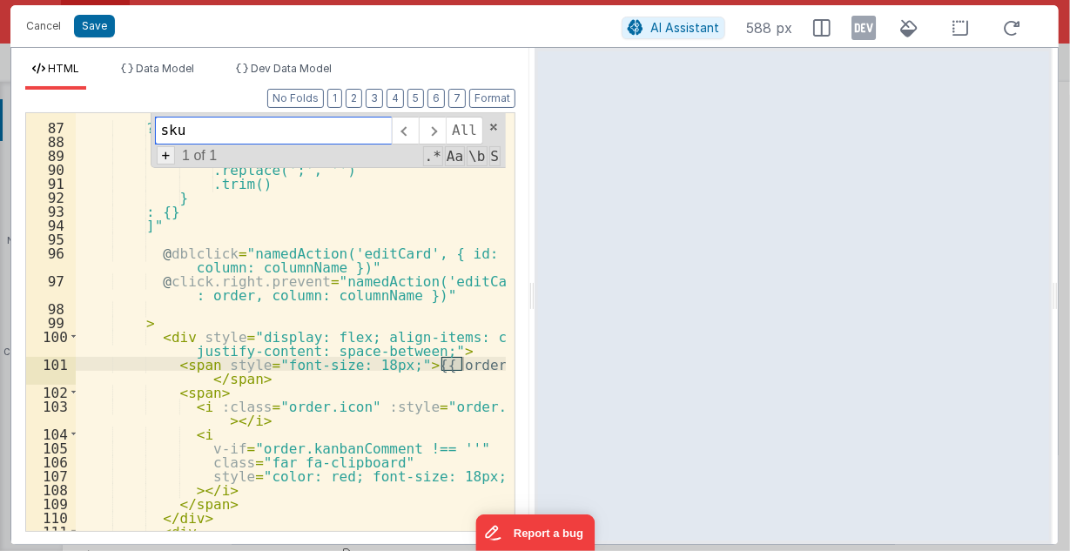
click at [171, 156] on span "+" at bounding box center [166, 155] width 19 height 18
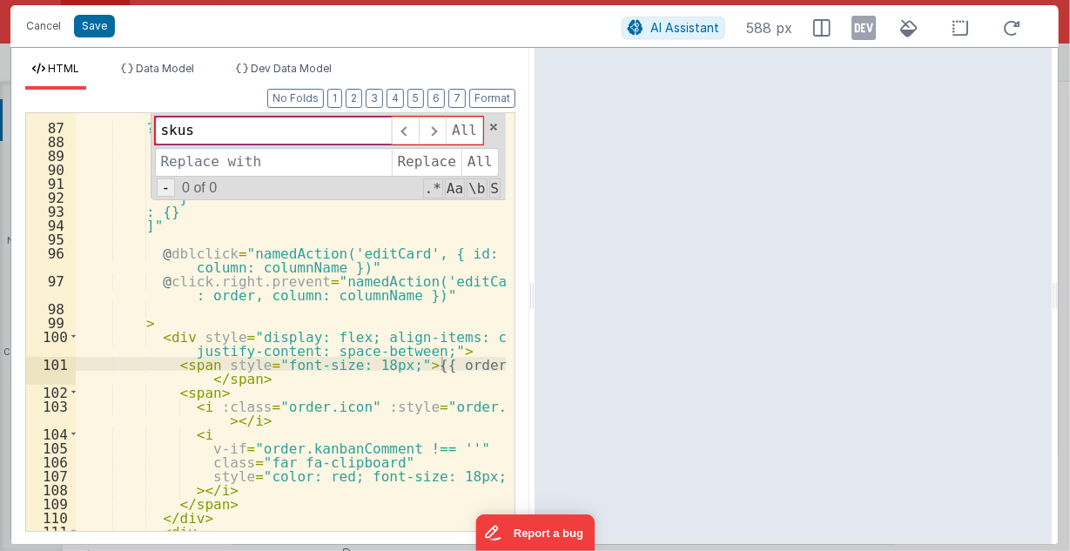
type input "sku"
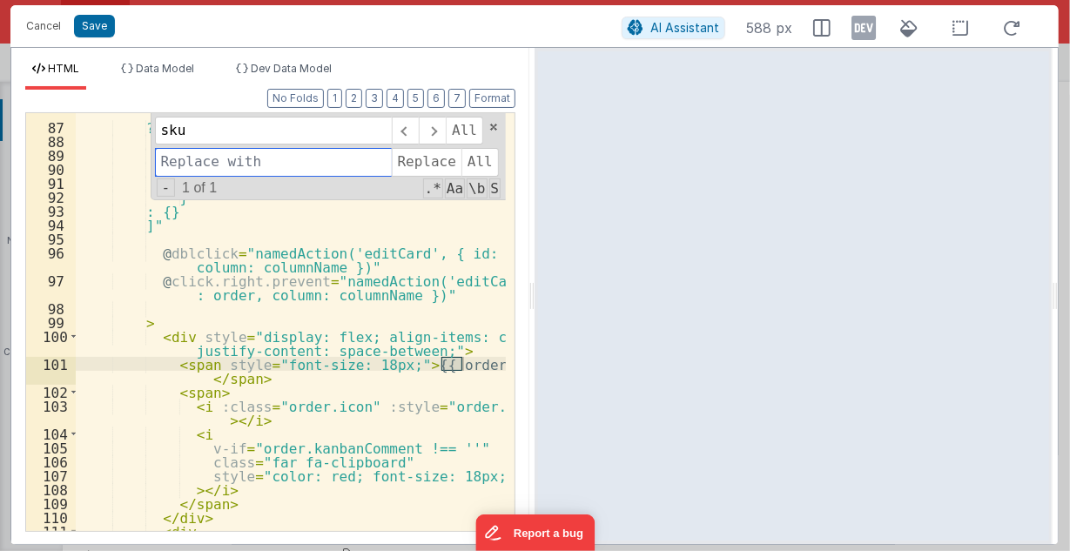
click at [194, 162] on input at bounding box center [273, 162] width 237 height 28
type input "sku"
click at [477, 160] on span "All" at bounding box center [479, 162] width 37 height 28
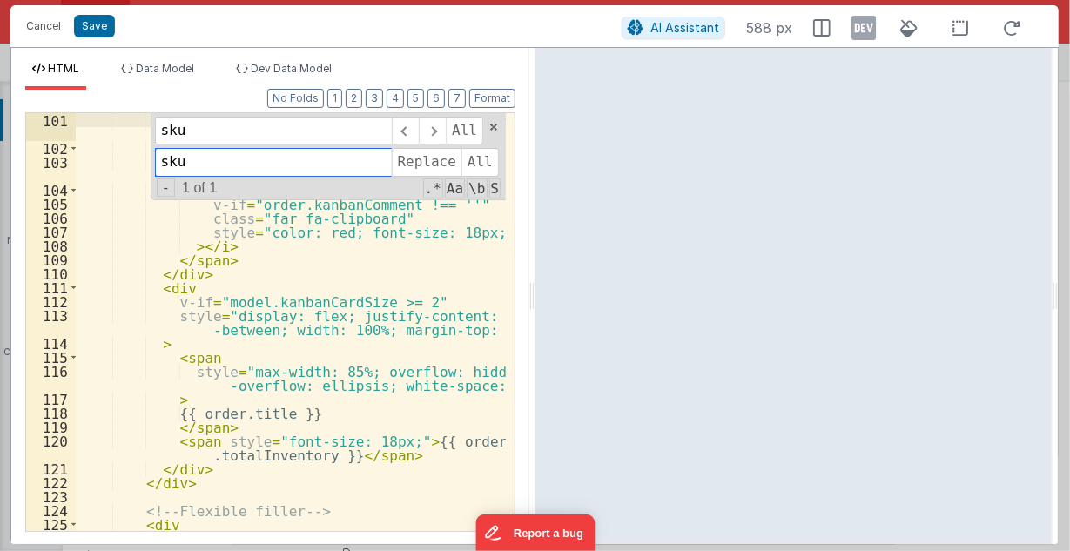
scroll to position [1706, 0]
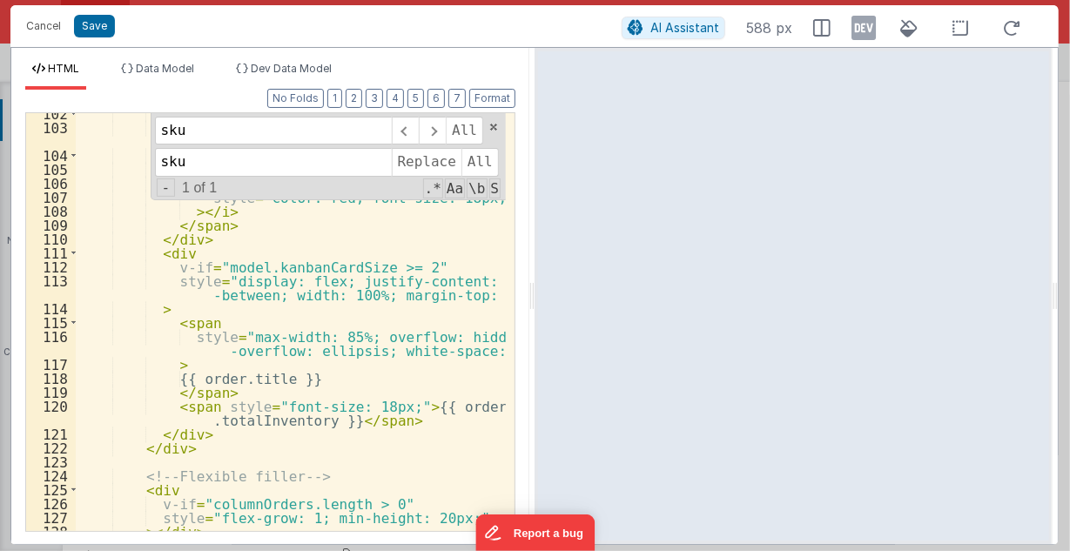
click at [261, 422] on div "< span > < i :class = "order.icon" :style = "order.sticon" > </ i > < i v-if = …" at bounding box center [291, 329] width 431 height 447
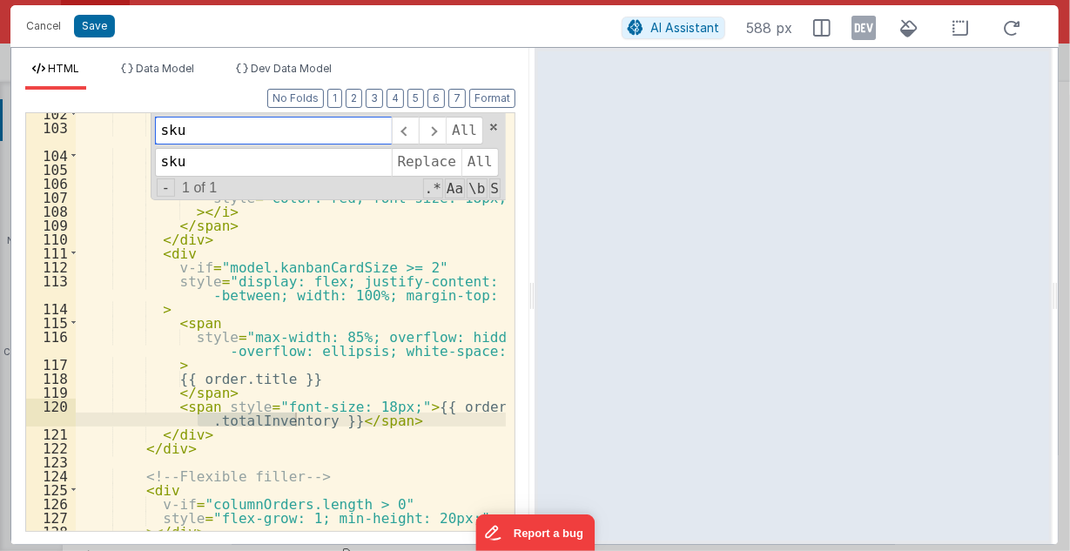
drag, startPoint x: 195, startPoint y: 128, endPoint x: 155, endPoint y: 127, distance: 40.0
click at [155, 127] on div "< span > < i :class = "order.icon" :style = "order.sticon" > </ i > < i v-if = …" at bounding box center [291, 322] width 430 height 418
paste input "totalInventory"
type input "totalInventory"
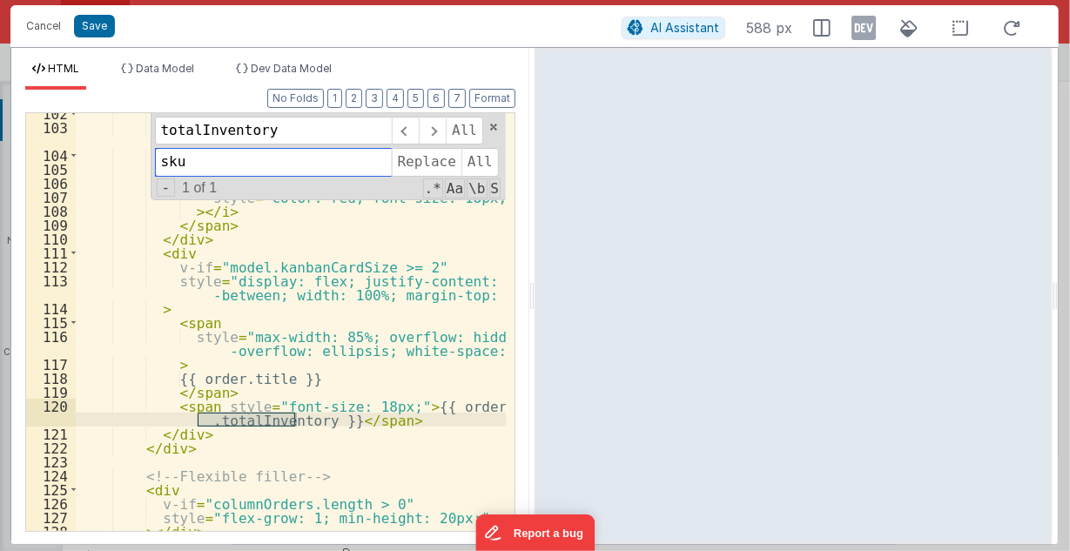
drag, startPoint x: 198, startPoint y: 163, endPoint x: 152, endPoint y: 161, distance: 45.3
click at [152, 161] on div "< span > < i :class = "order.icon" :style = "order.sticon" > </ i > < i v-if = …" at bounding box center [291, 322] width 430 height 418
type input "qty"
click at [479, 158] on span "All" at bounding box center [479, 162] width 37 height 28
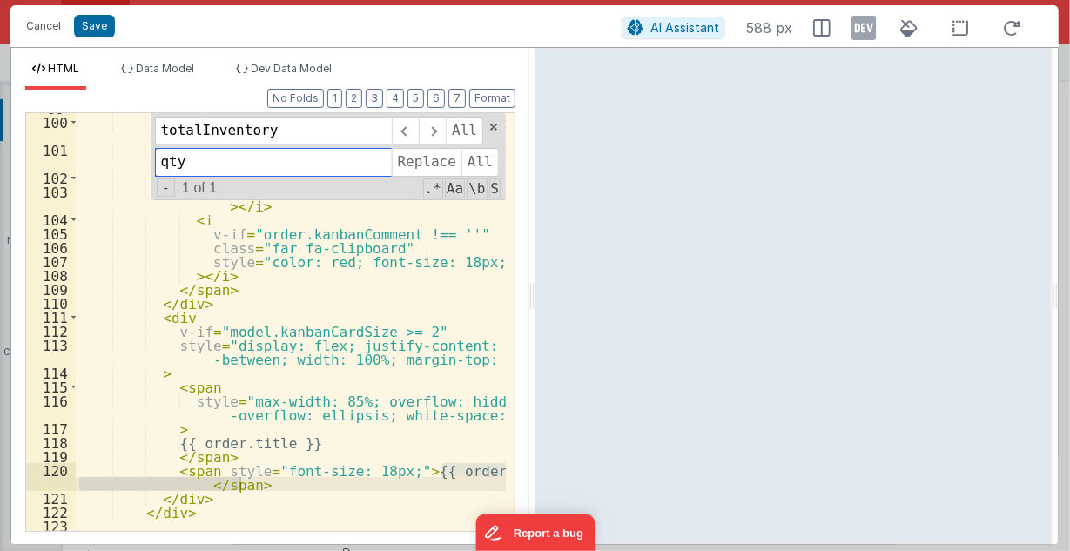
scroll to position [1467, 0]
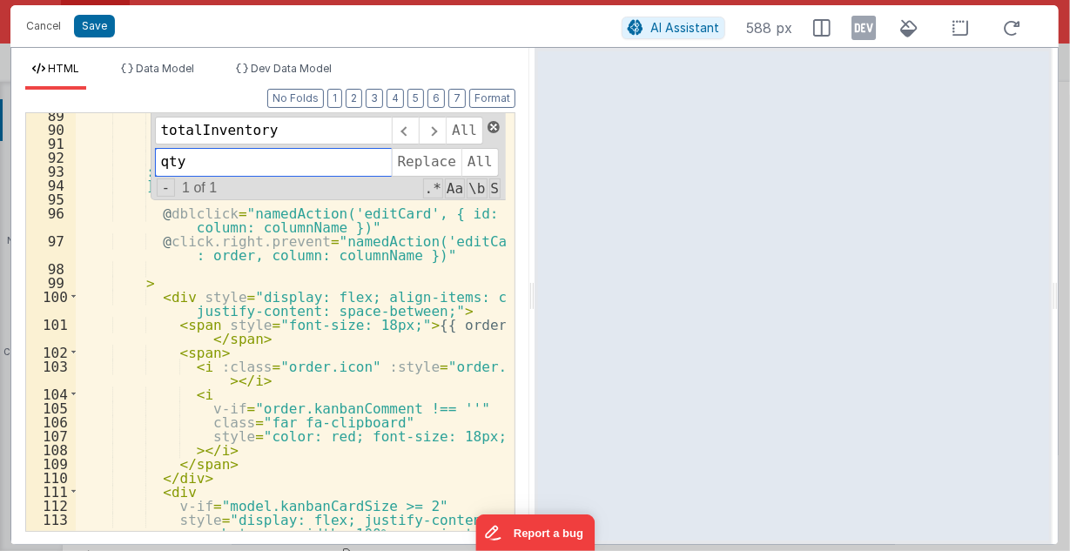
click at [500, 127] on span at bounding box center [493, 127] width 12 height 12
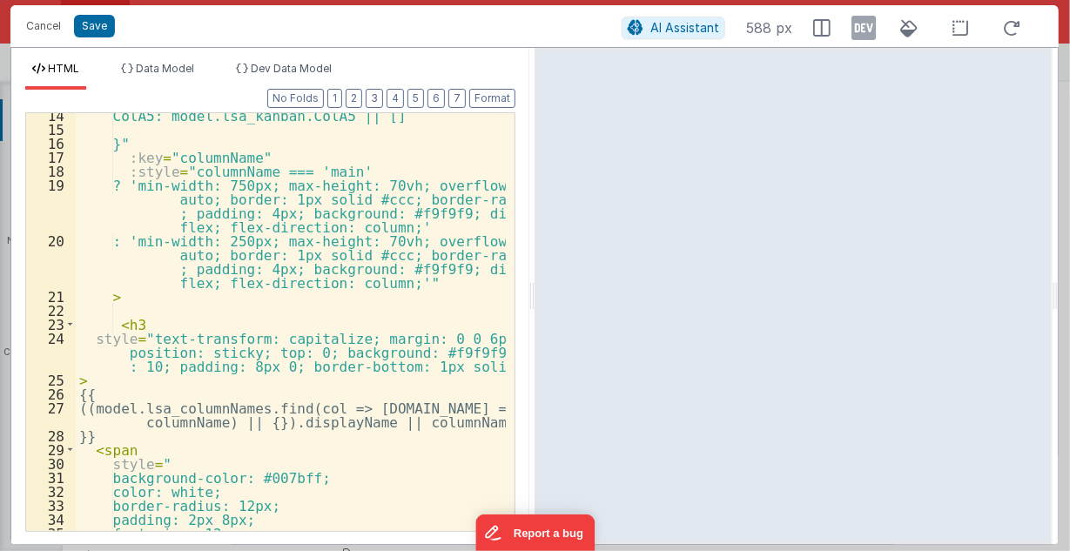
scroll to position [249, 0]
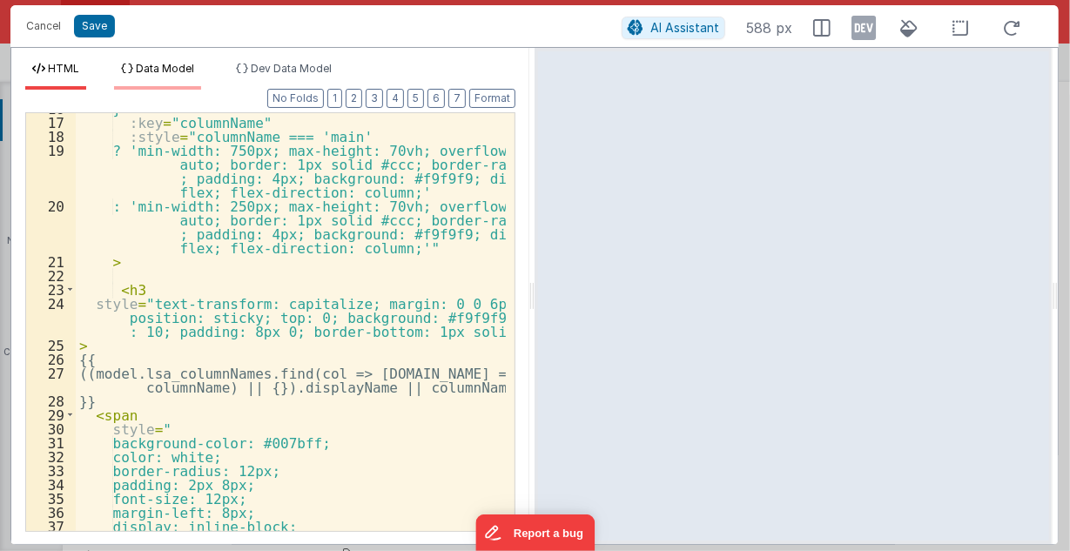
click at [158, 68] on span "Data Model" at bounding box center [165, 68] width 58 height 13
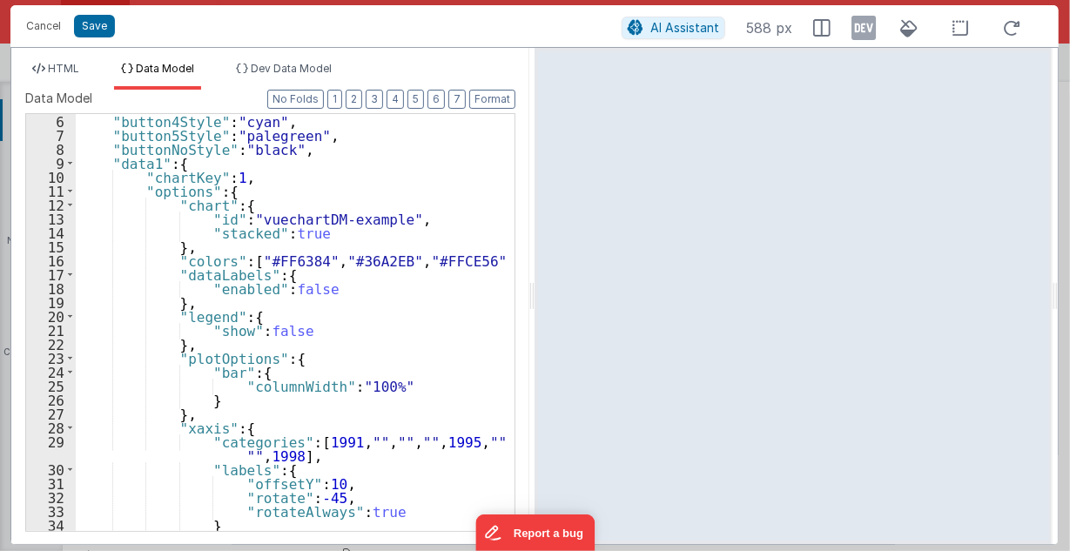
scroll to position [70, 0]
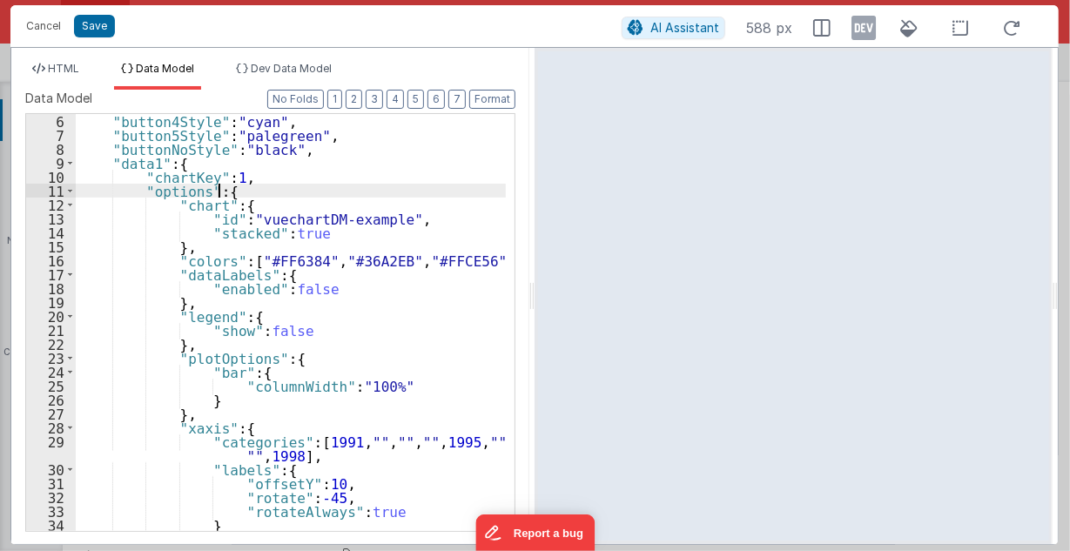
click at [401, 193] on div ""button4Style" : "cyan" , "button5Style" : "palegreen" , "buttonNoStyle" : "bla…" at bounding box center [291, 337] width 431 height 446
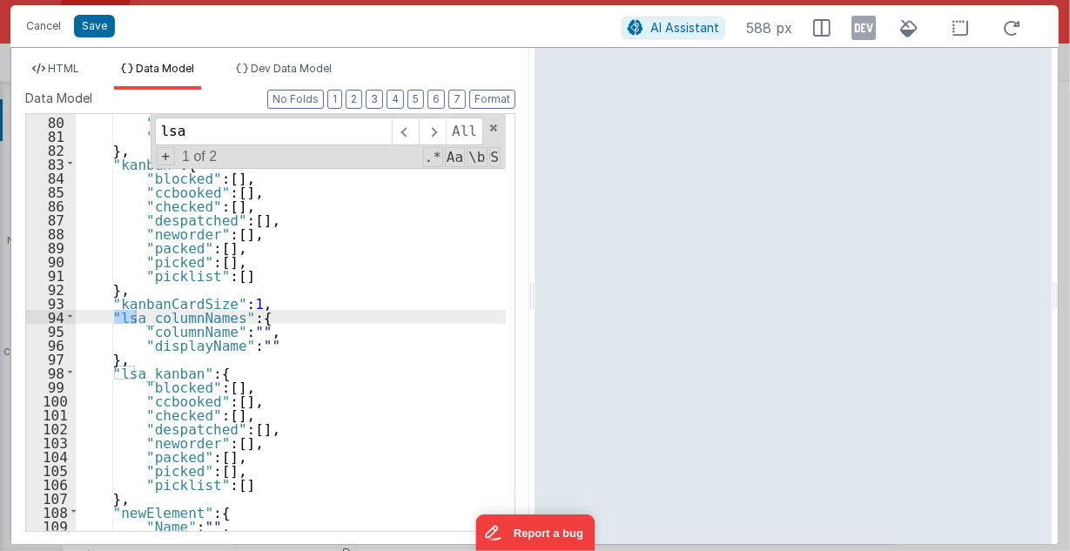
scroll to position [1113, 0]
type input "lsa"
click at [75, 65] on span "HTML" at bounding box center [63, 68] width 31 height 13
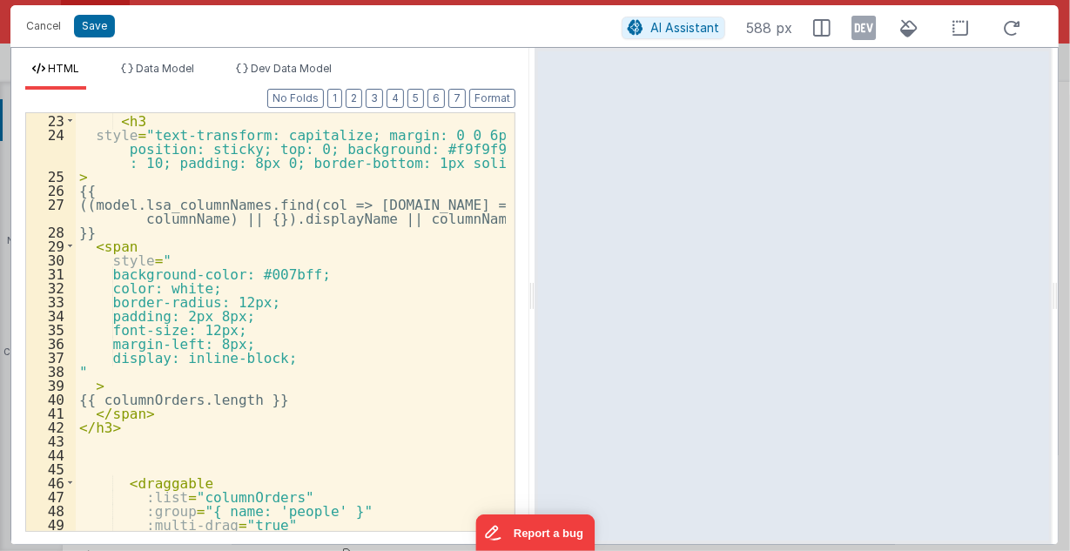
scroll to position [418, 0]
click at [87, 26] on button "Save" at bounding box center [94, 26] width 41 height 23
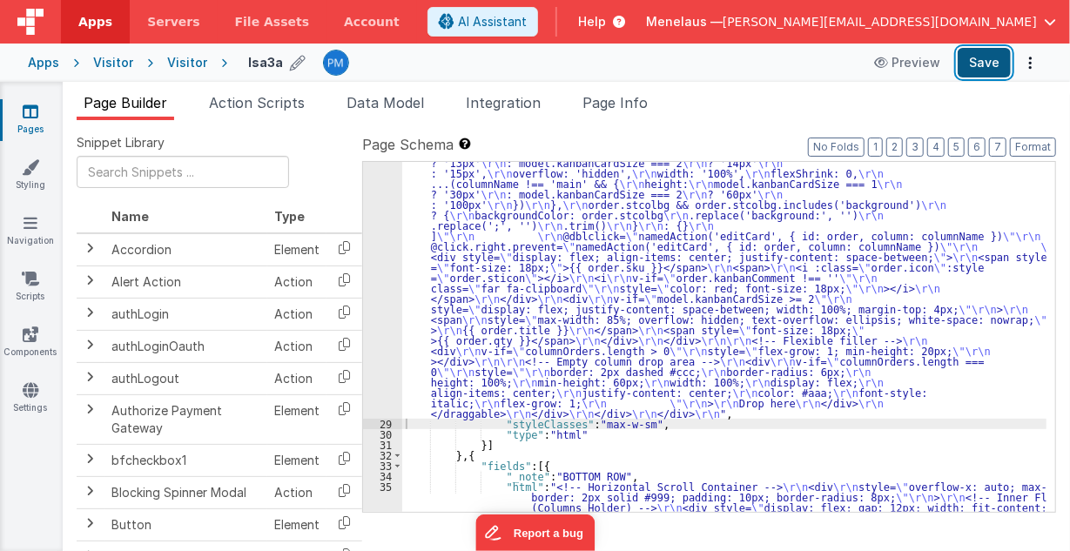
click at [994, 63] on button "Save" at bounding box center [983, 63] width 53 height 30
drag, startPoint x: 456, startPoint y: 265, endPoint x: 388, endPoint y: 272, distance: 68.2
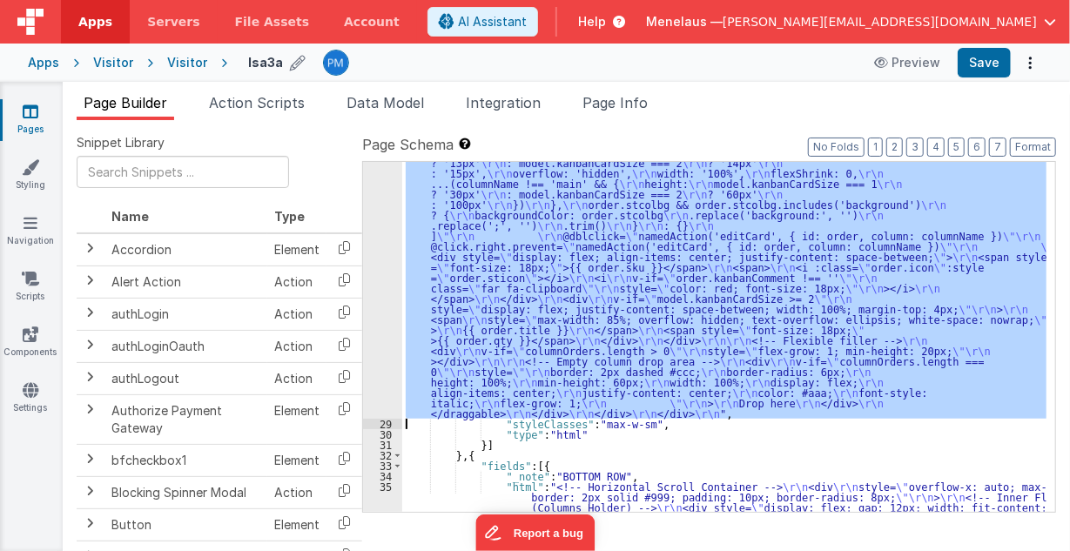
click at [385, 270] on div "28" at bounding box center [382, 163] width 39 height 512
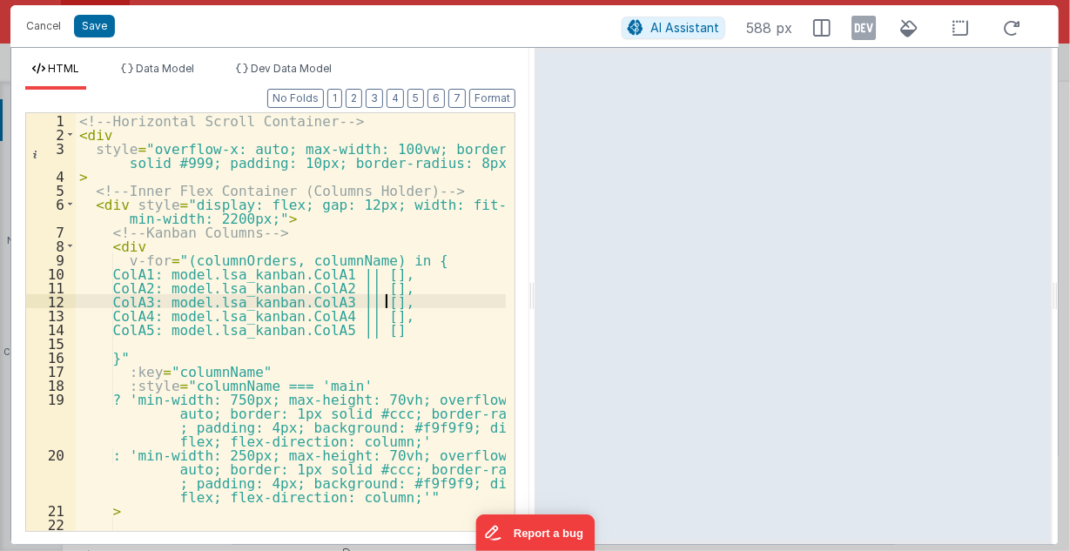
click at [454, 298] on div "<!-- Horizontal Scroll Container --> < div style = "overflow-x: auto; max-width…" at bounding box center [291, 350] width 431 height 475
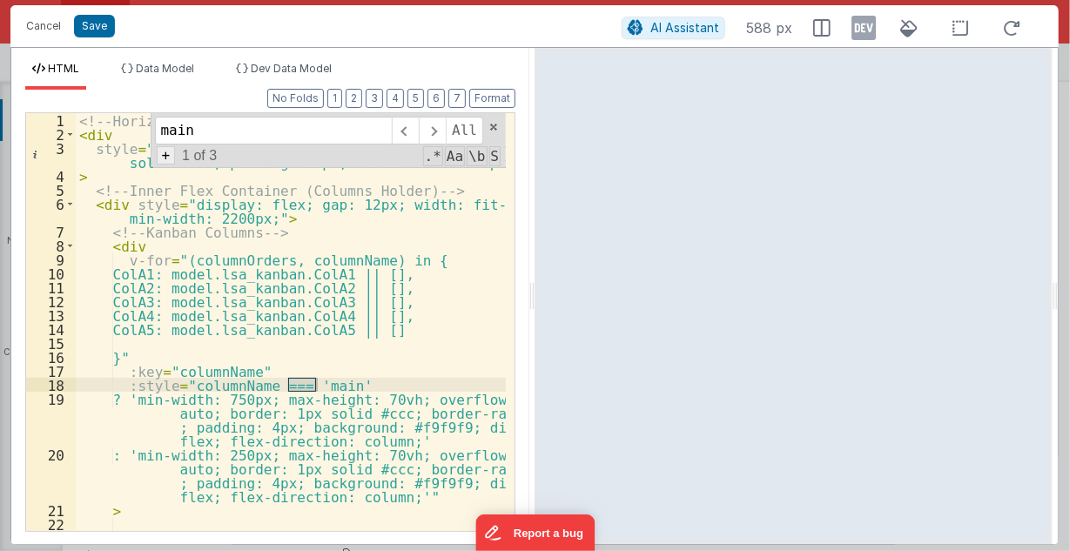
type input "main"
click at [169, 152] on span "+" at bounding box center [166, 155] width 19 height 18
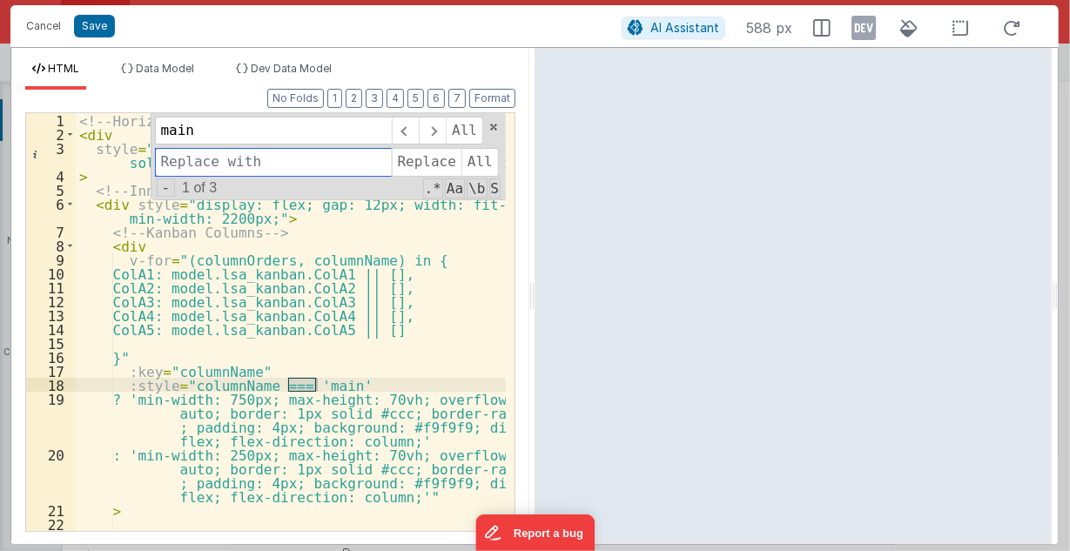
click at [209, 161] on input at bounding box center [273, 162] width 237 height 28
paste input "ColA1"
type input "ColA1"
click at [469, 155] on span "All" at bounding box center [479, 162] width 37 height 28
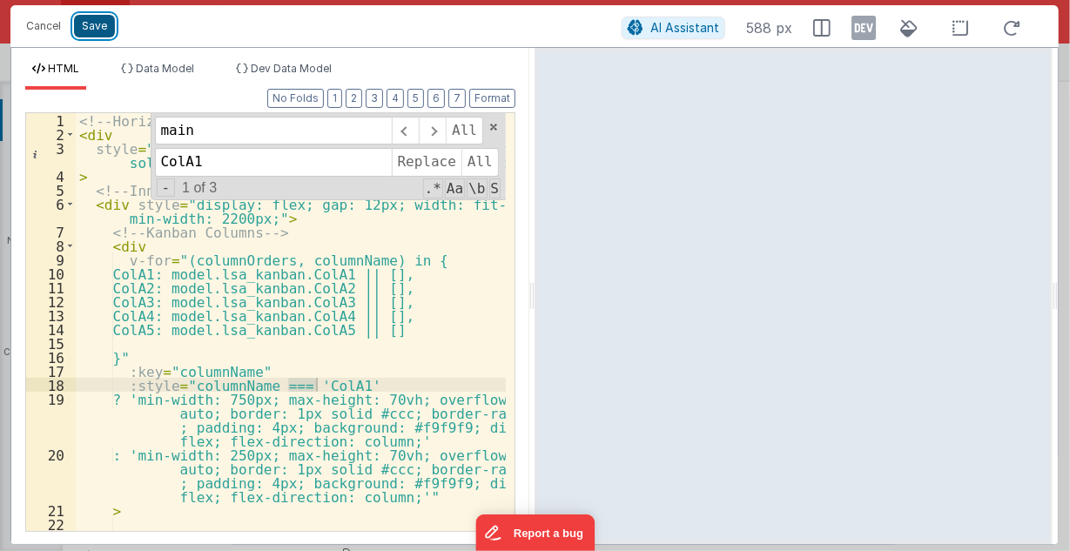
click at [91, 27] on button "Save" at bounding box center [94, 26] width 41 height 23
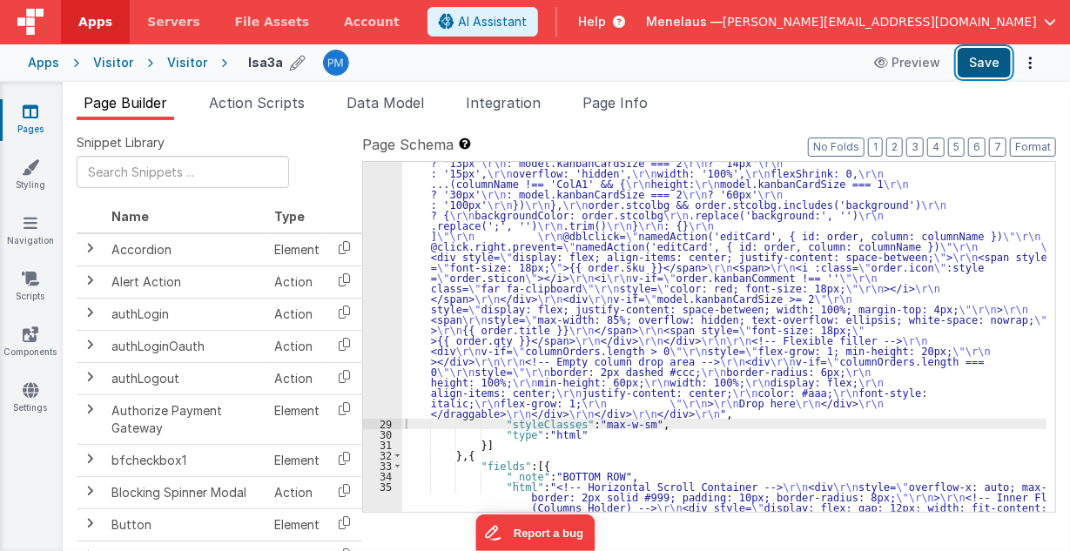
click at [976, 59] on button "Save" at bounding box center [983, 63] width 53 height 30
